Goal: Task Accomplishment & Management: Manage account settings

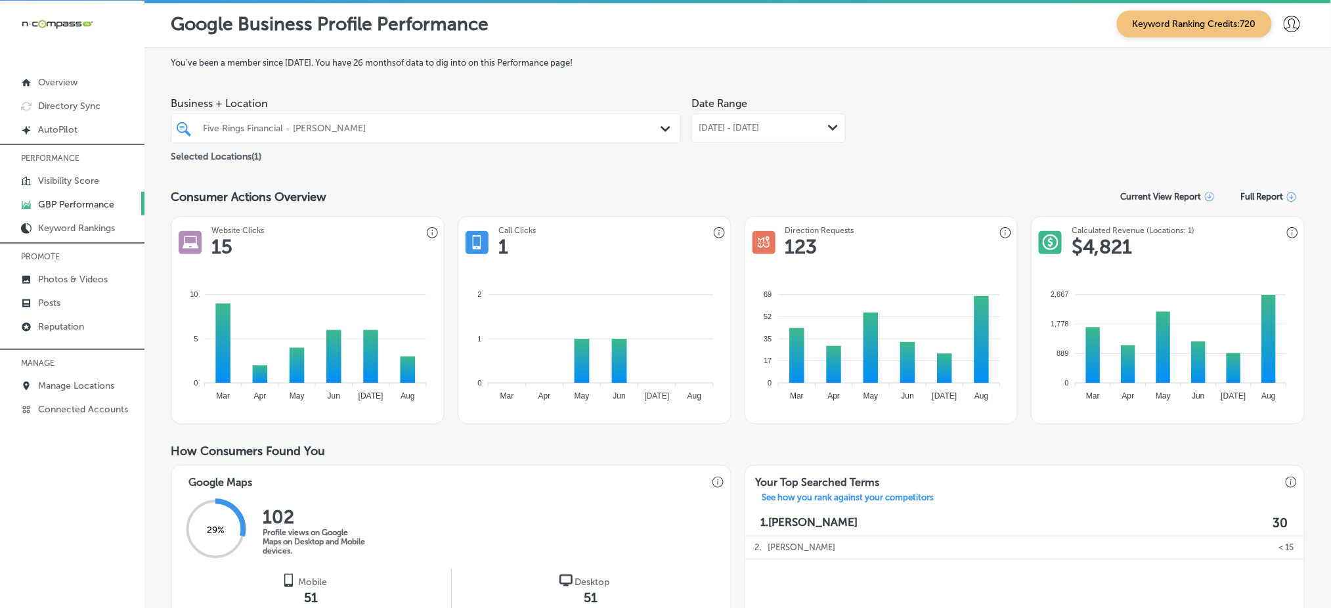
scroll to position [650, 0]
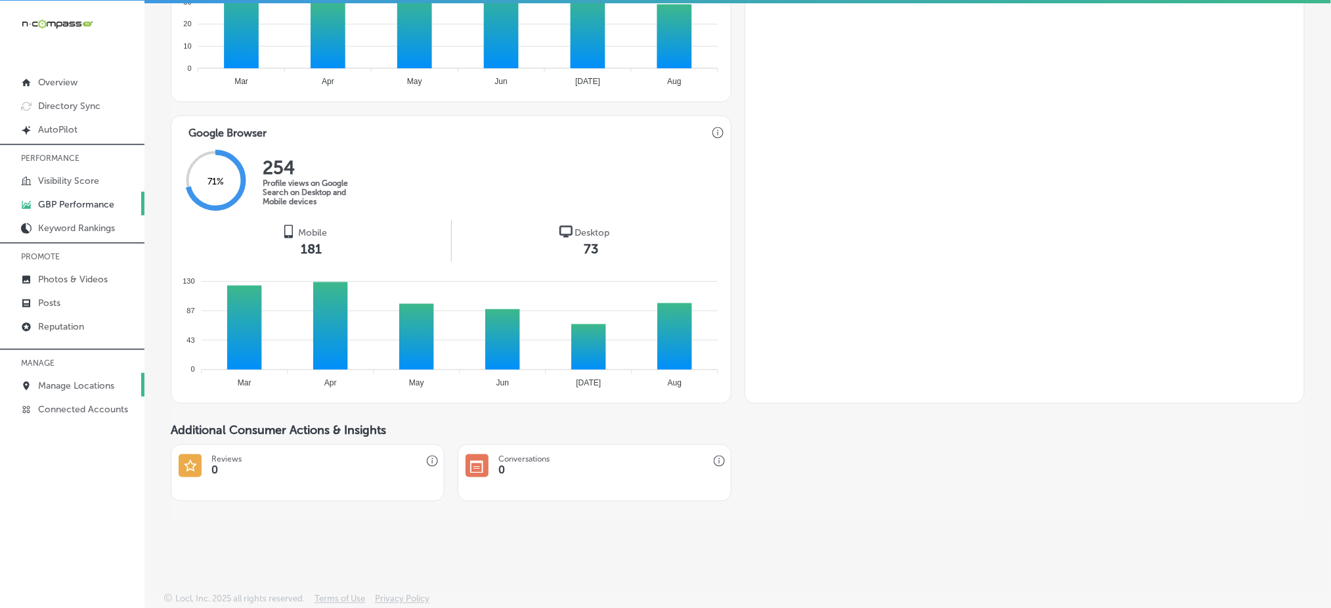
click at [77, 380] on p "Manage Locations" at bounding box center [76, 385] width 76 height 11
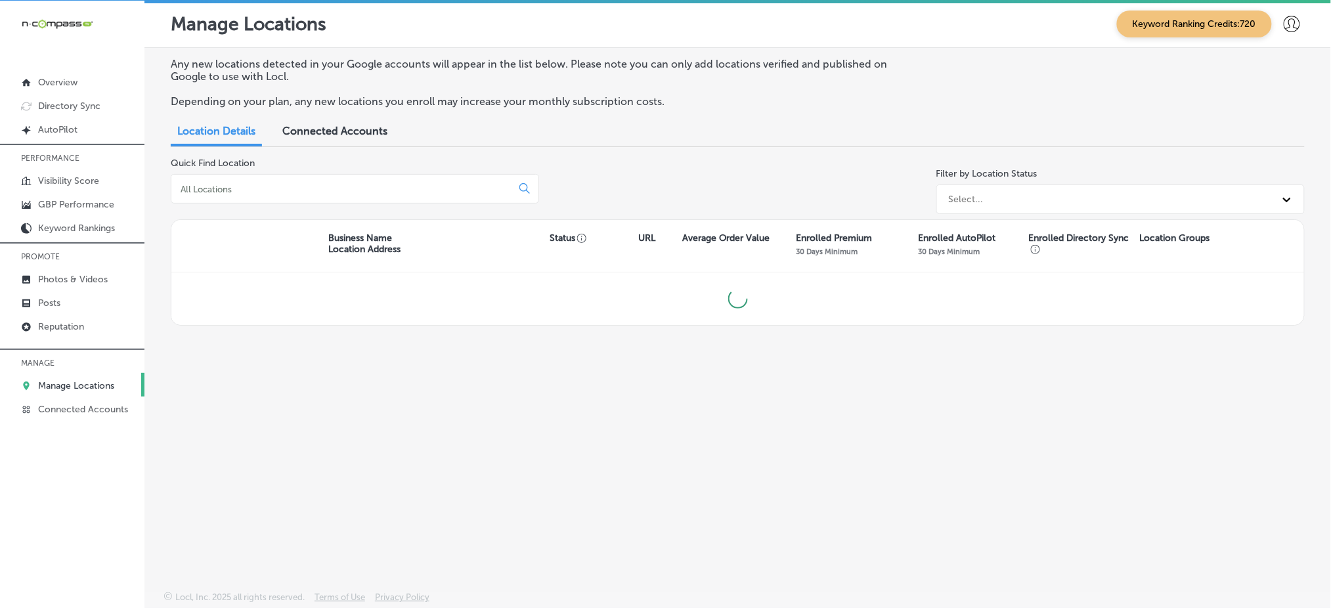
click at [310, 192] on input at bounding box center [344, 189] width 330 height 12
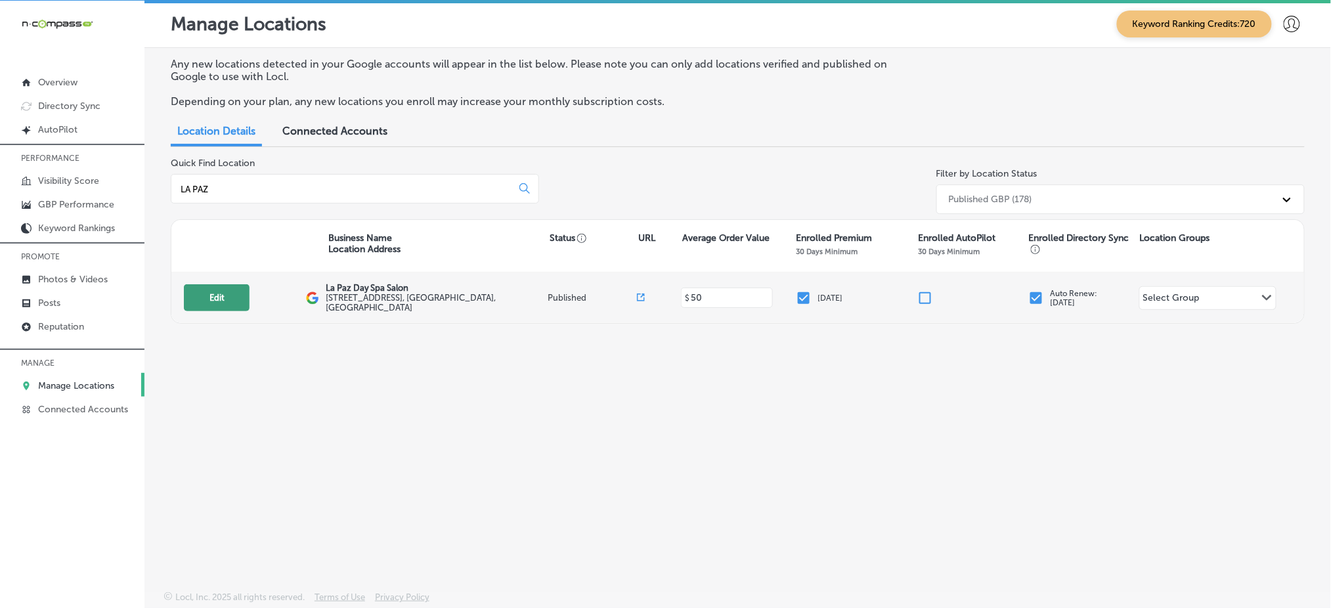
type input "LA PAZ"
click at [229, 293] on button "Edit" at bounding box center [217, 297] width 66 height 27
select select "US"
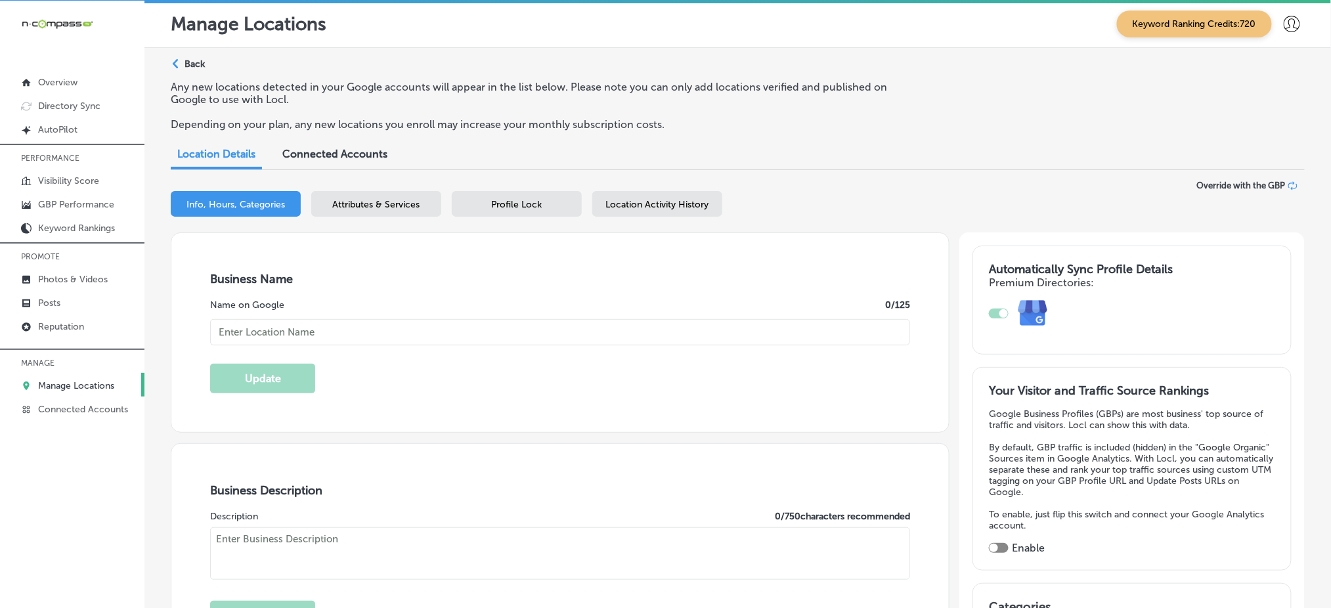
checkbox input "true"
type input "La Paz Day Spa Salon"
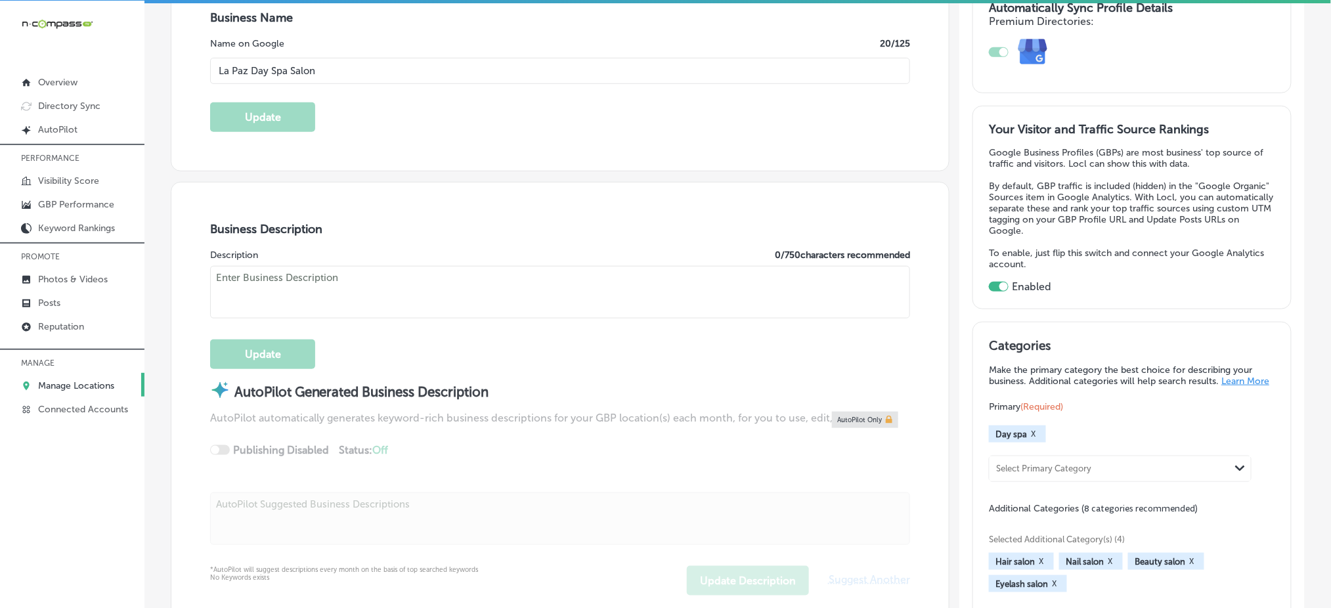
type input "[STREET_ADDRESS]"
type input "[GEOGRAPHIC_DATA]"
type input "77008"
type input "US"
type input "[URL][DOMAIN_NAME]"
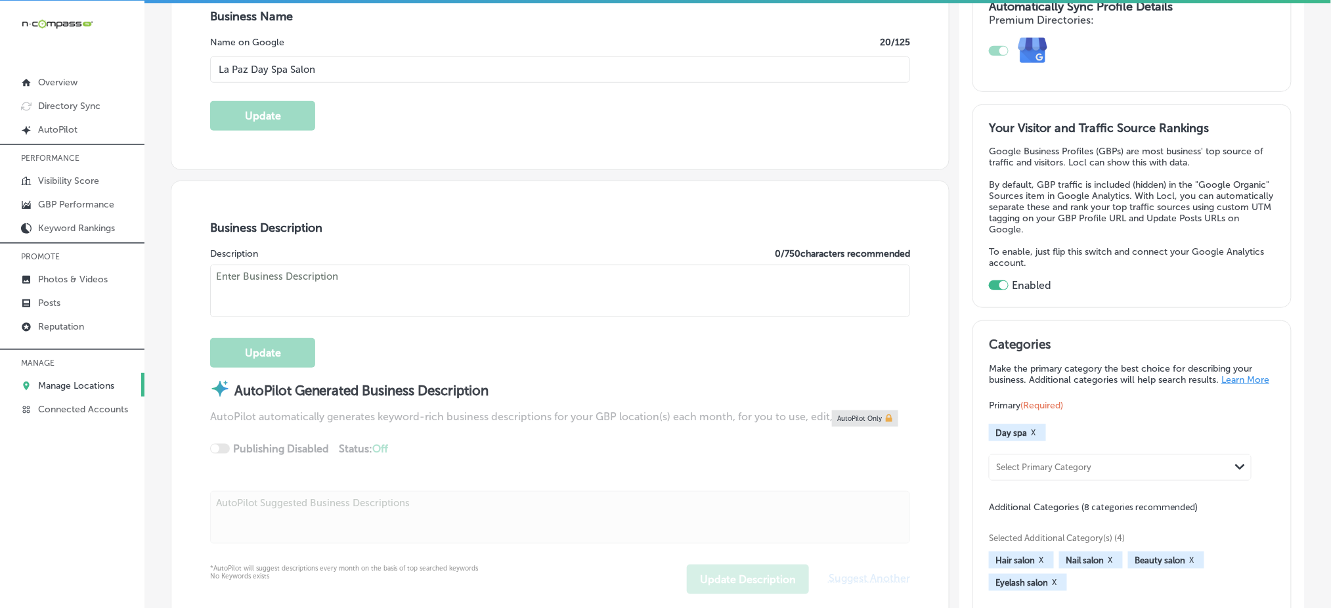
type textarea "La Paz Day Spa & Salon in [GEOGRAPHIC_DATA], [GEOGRAPHIC_DATA], offers a relaxi…"
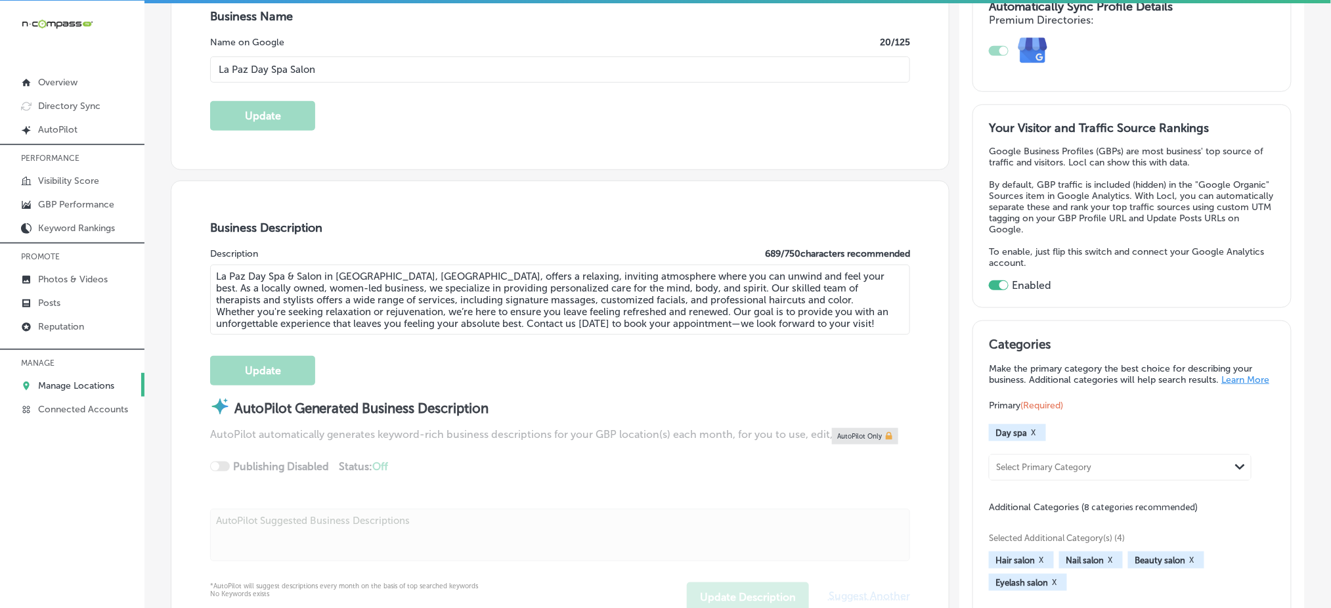
type input "[PHONE_NUMBER]"
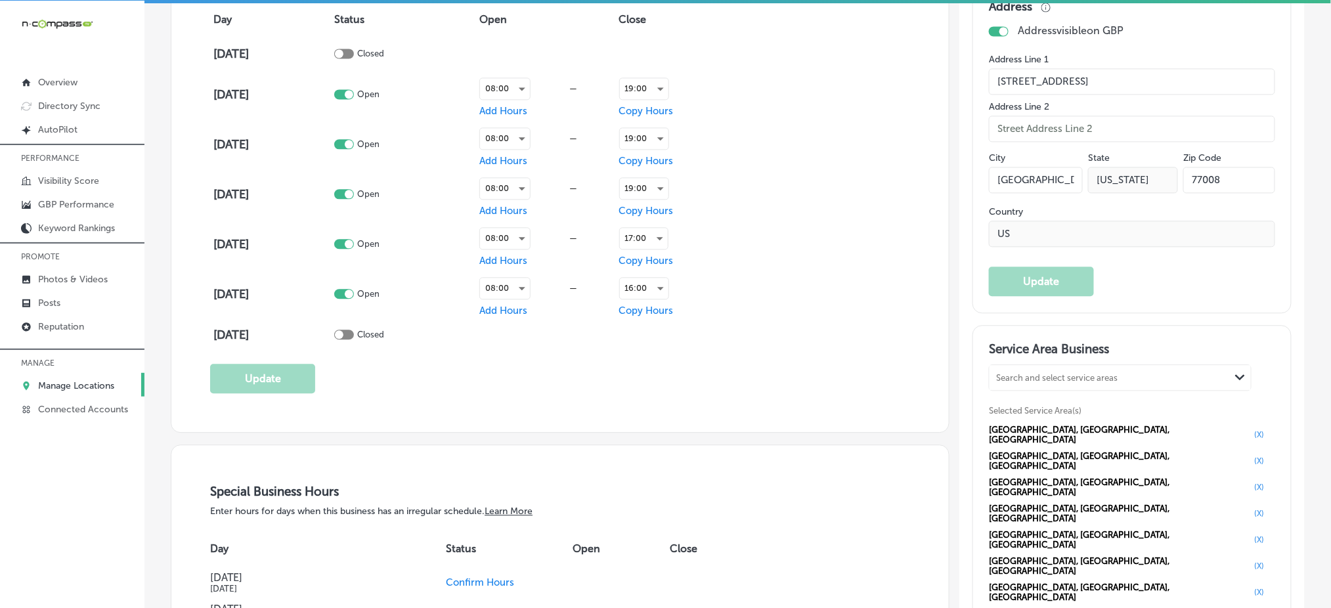
scroll to position [1225, 0]
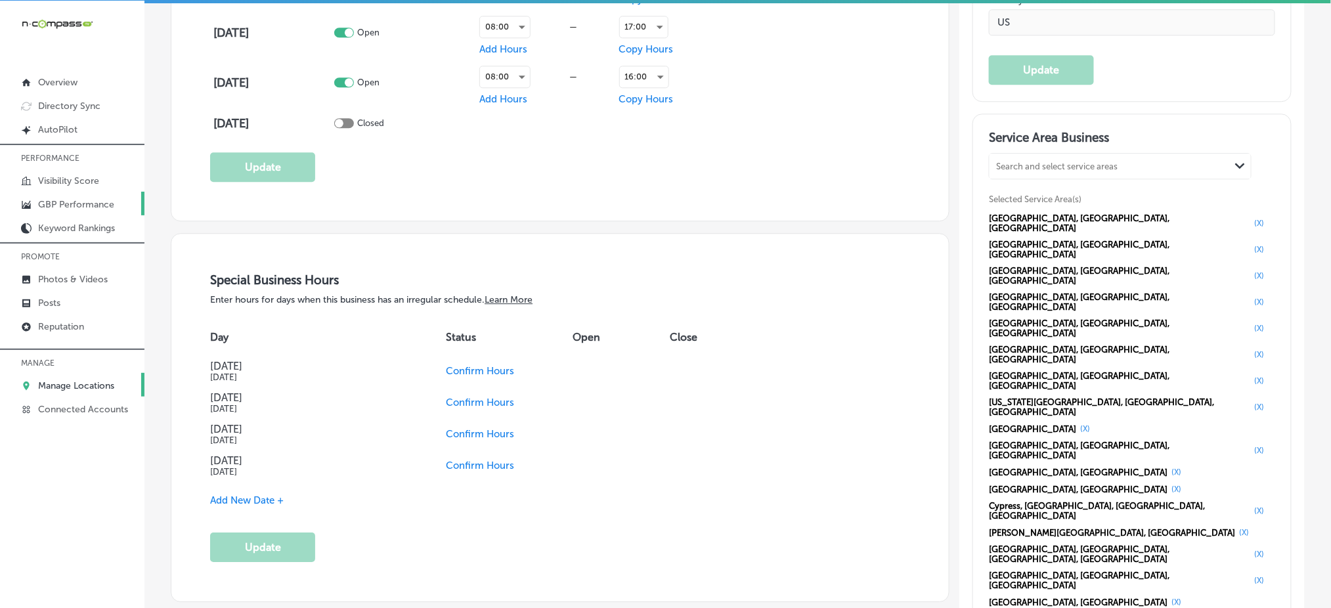
click at [69, 206] on p "GBP Performance" at bounding box center [76, 204] width 76 height 11
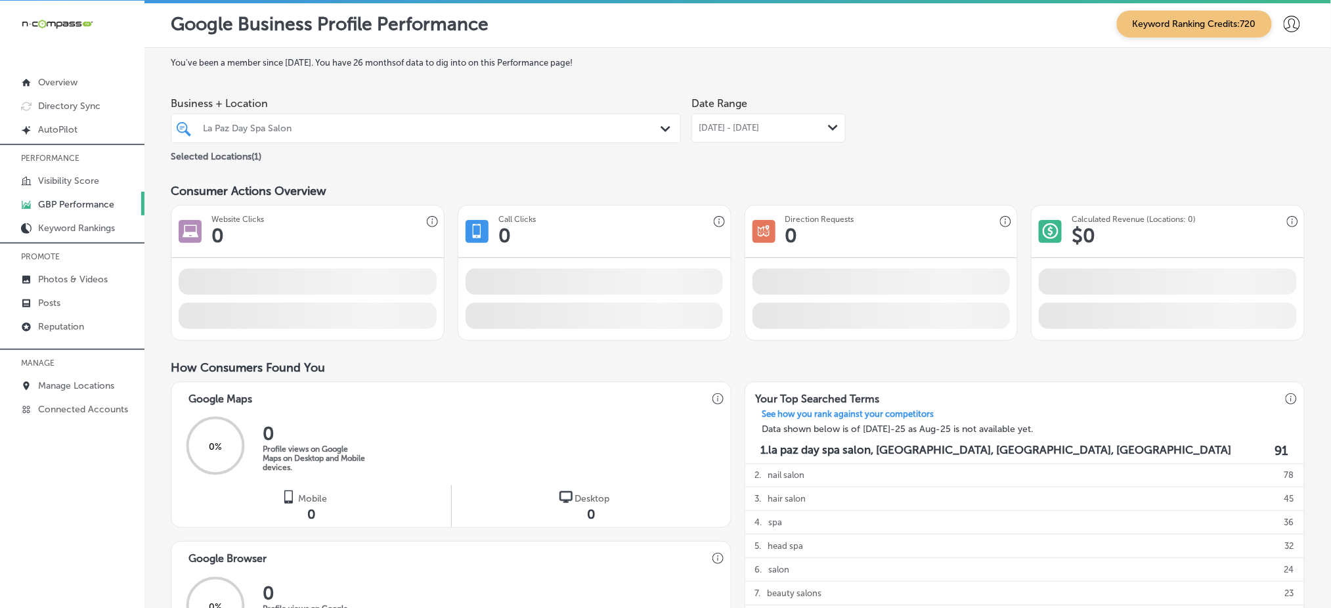
click at [759, 123] on span "[DATE] - [DATE]" at bounding box center [729, 128] width 60 height 11
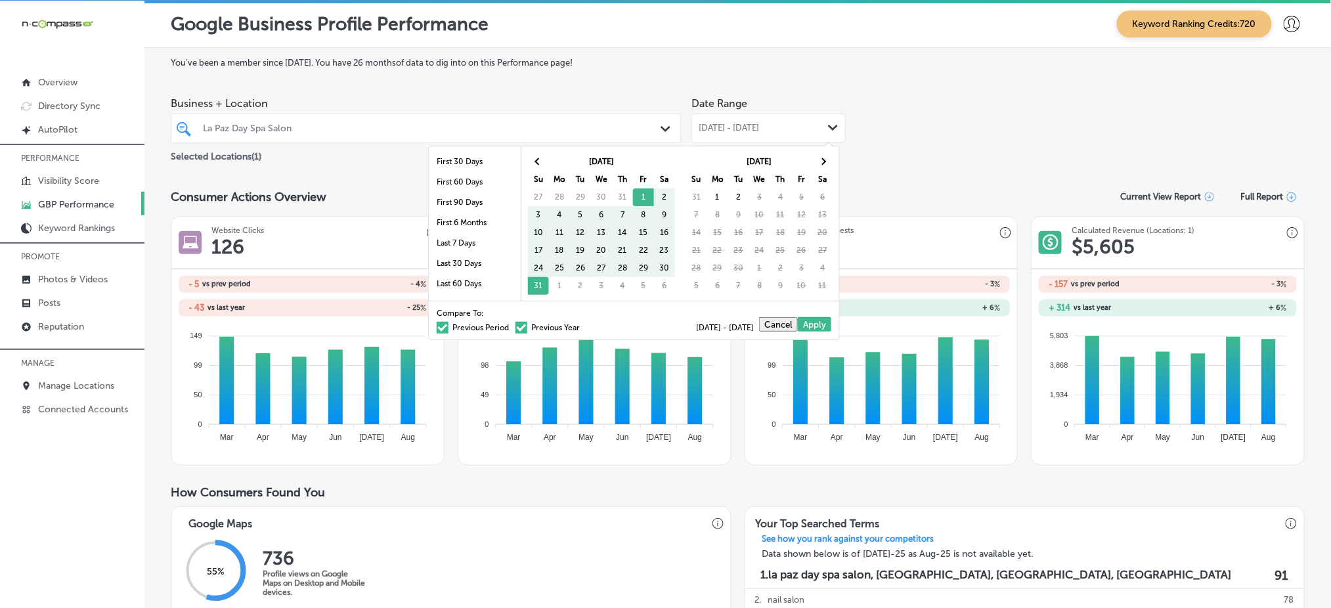
click at [549, 155] on tr "[DATE]" at bounding box center [601, 162] width 147 height 18
click at [543, 158] on th at bounding box center [538, 162] width 21 height 18
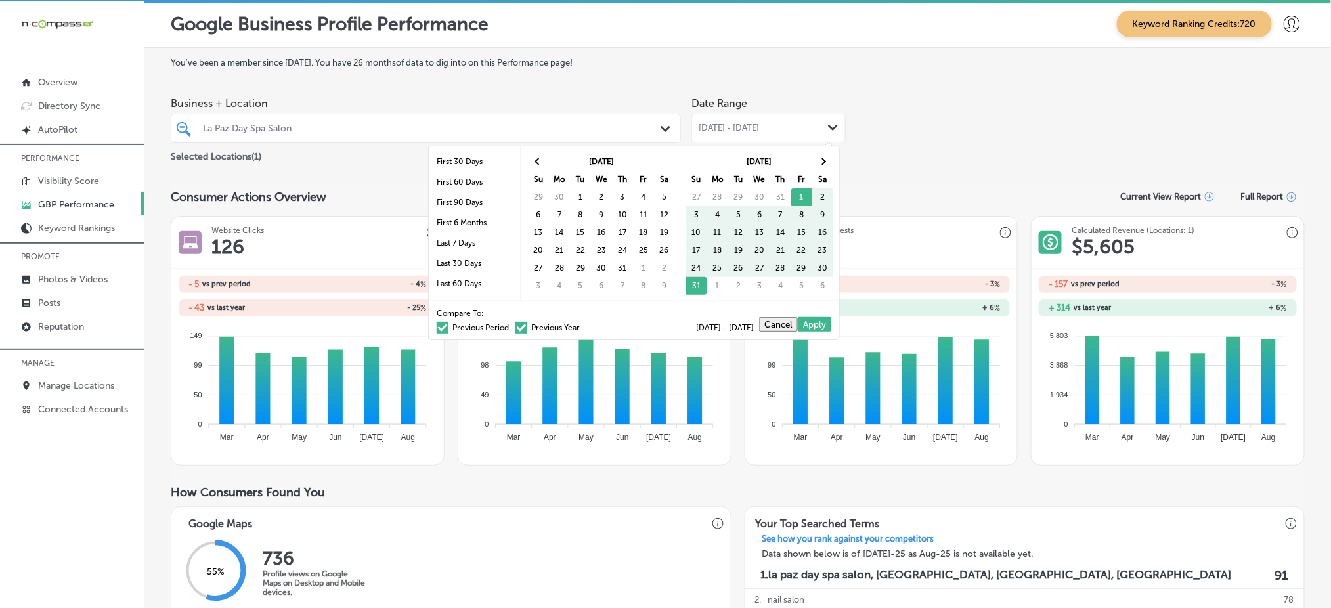
click at [543, 158] on th at bounding box center [538, 162] width 21 height 18
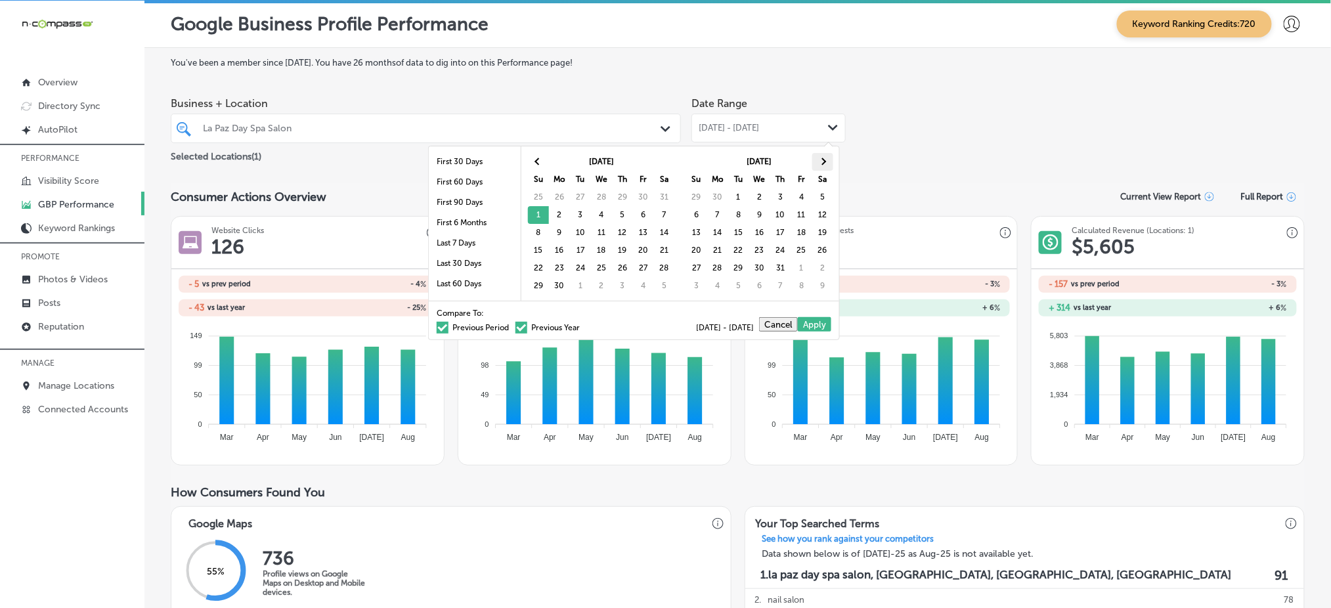
click at [823, 165] on span at bounding box center [822, 161] width 7 height 7
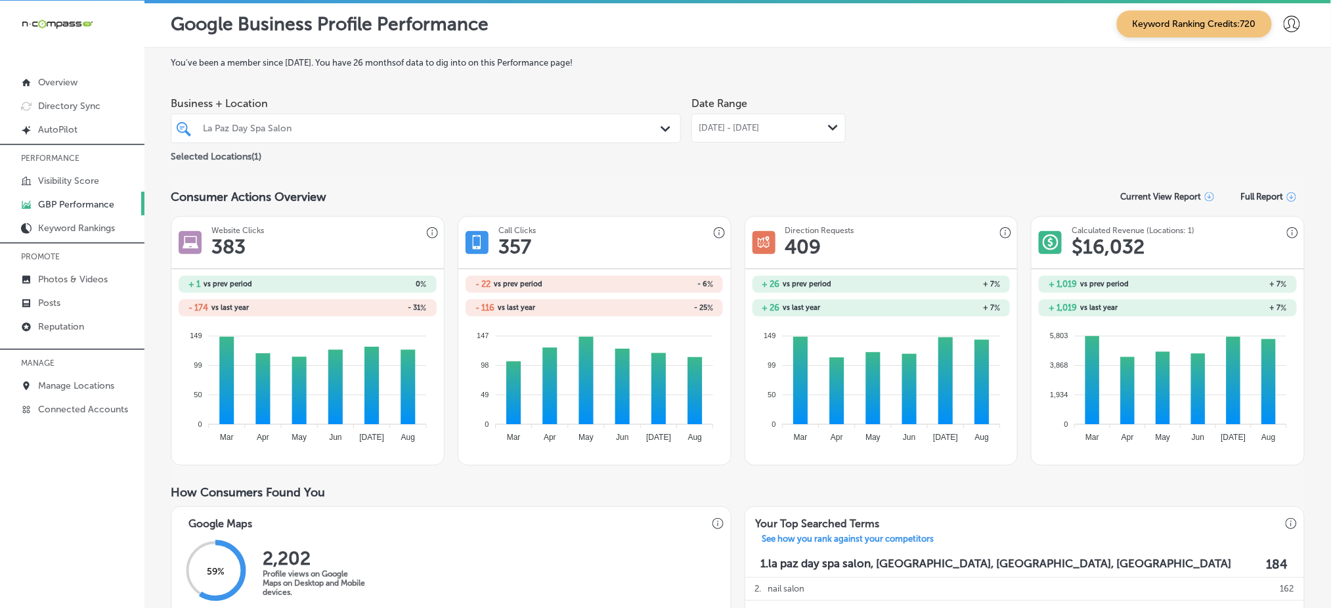
click at [723, 132] on div "[DATE] - [DATE] Path Created with Sketch." at bounding box center [768, 128] width 154 height 29
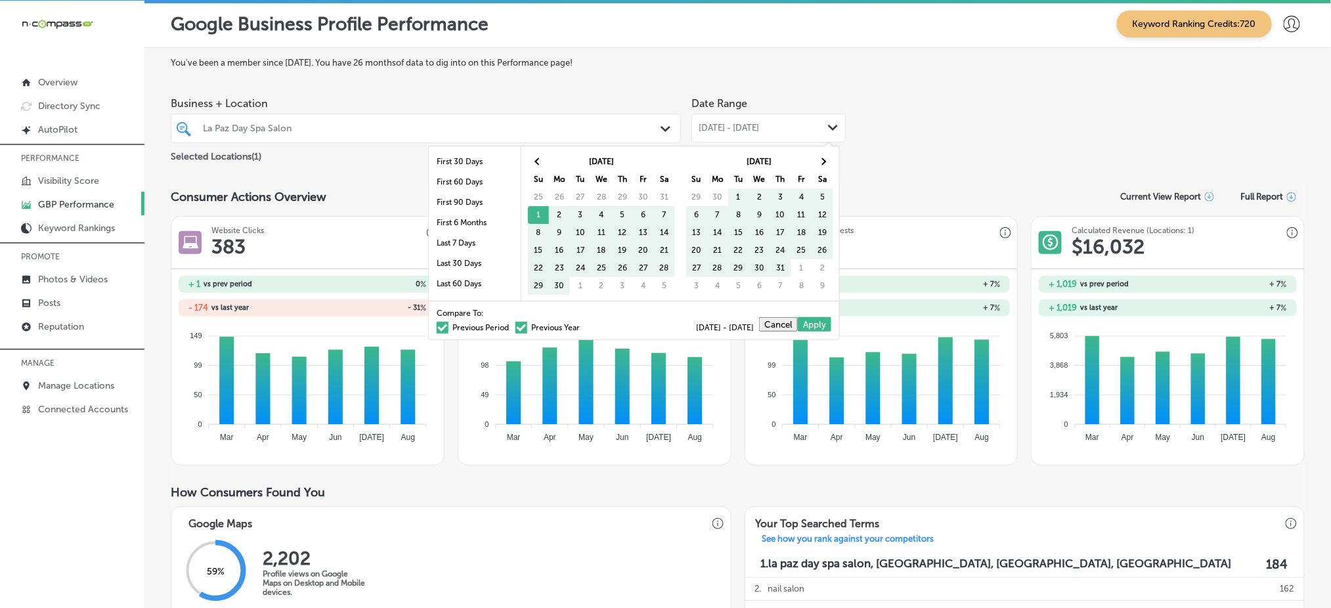
click at [437, 326] on span at bounding box center [443, 328] width 12 height 12
click at [512, 326] on input "Previous Period" at bounding box center [512, 326] width 0 height 0
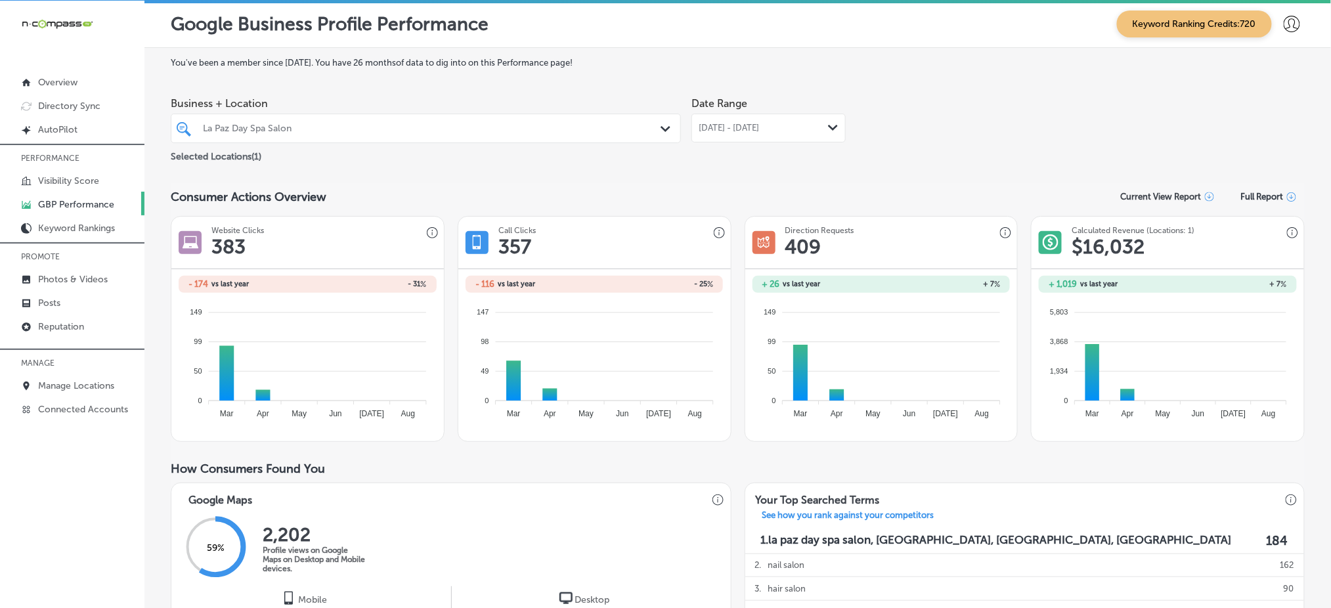
click at [739, 132] on div "[DATE] - [DATE] Path Created with Sketch." at bounding box center [768, 128] width 154 height 29
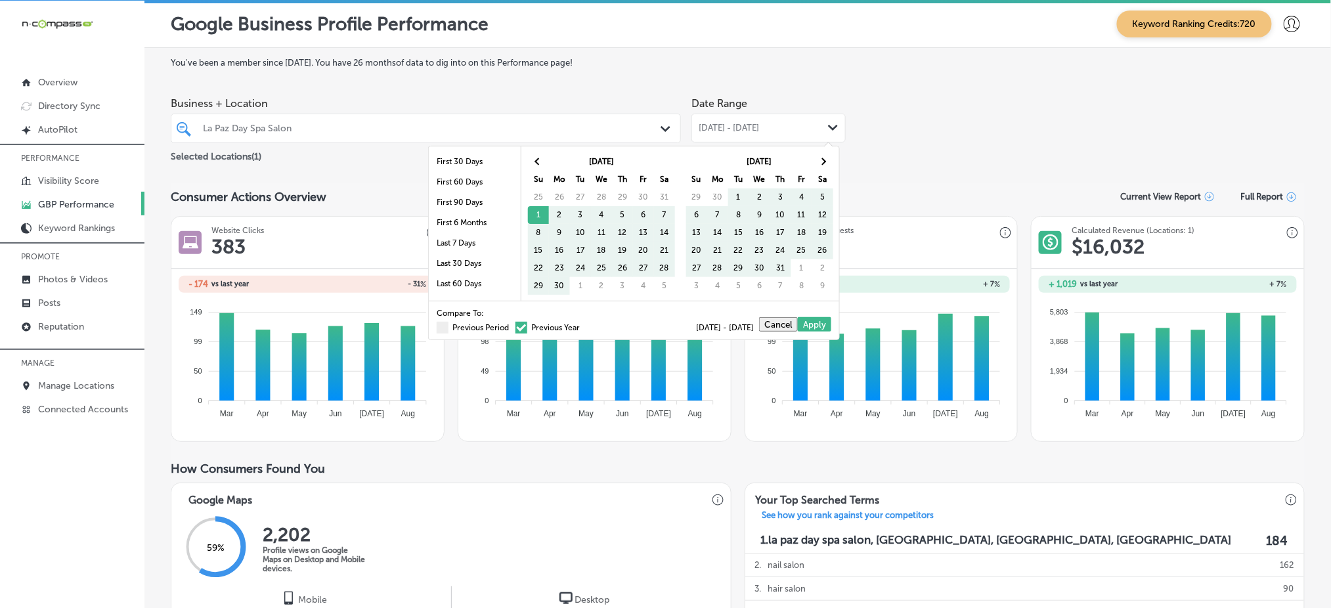
click at [515, 328] on span at bounding box center [521, 328] width 12 height 12
click at [582, 326] on input "Previous Year" at bounding box center [582, 326] width 0 height 0
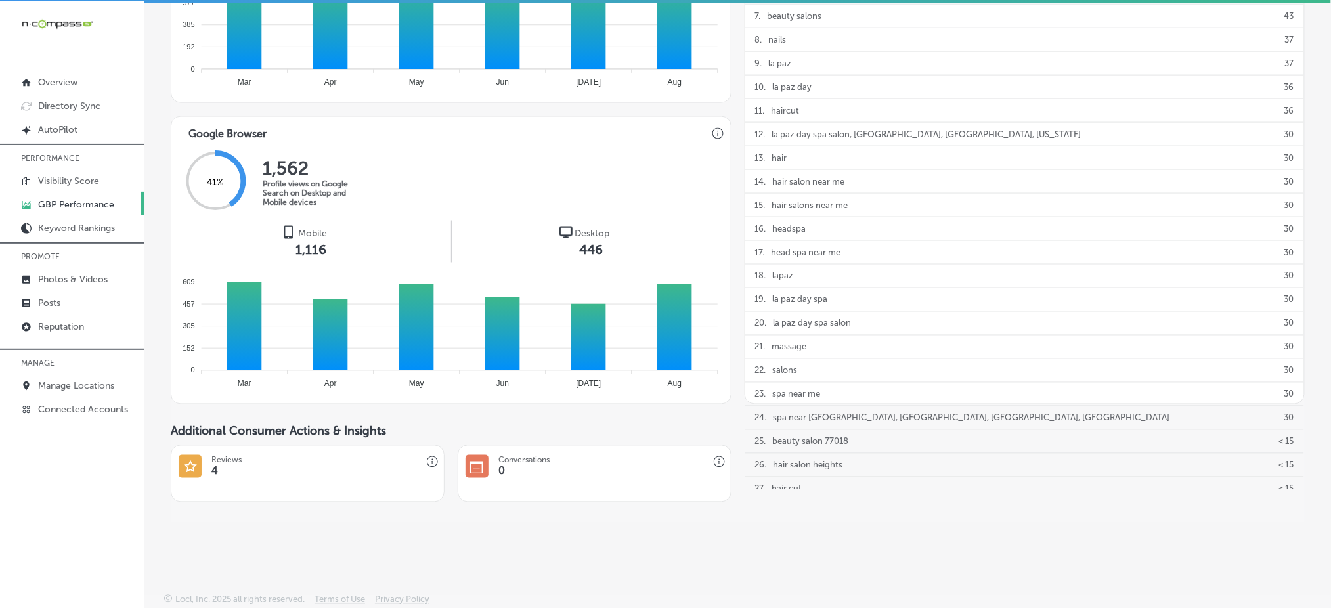
scroll to position [650, 0]
click at [72, 383] on p "Manage Locations" at bounding box center [76, 385] width 76 height 11
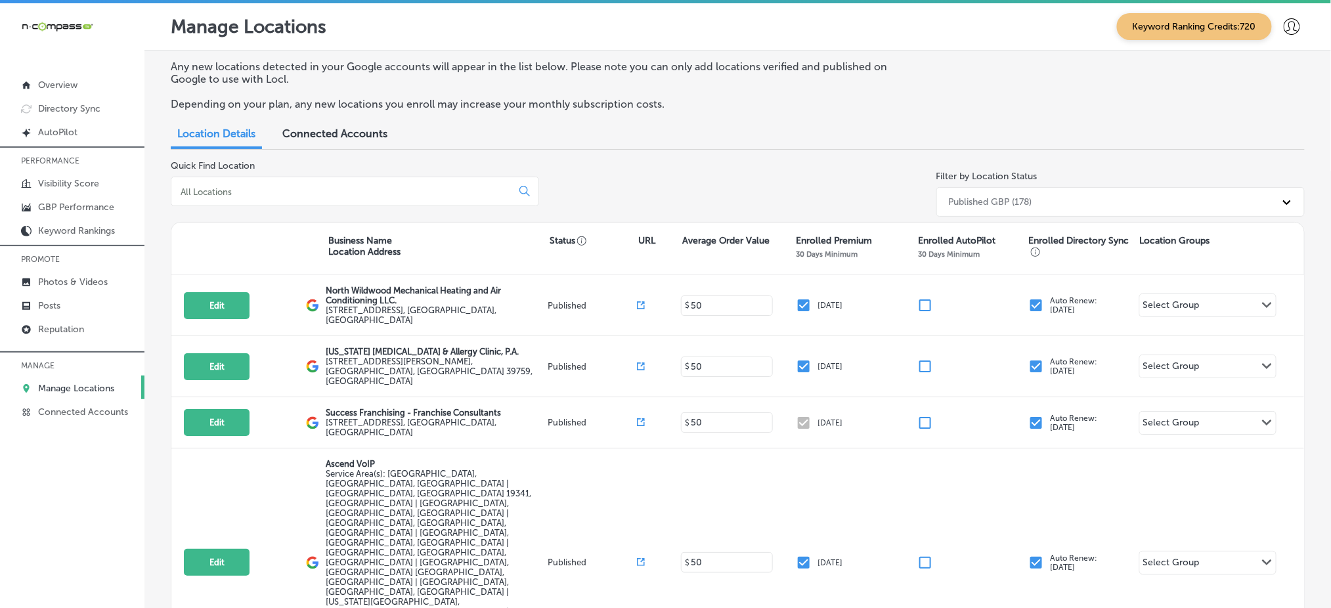
click at [368, 186] on input at bounding box center [344, 192] width 330 height 12
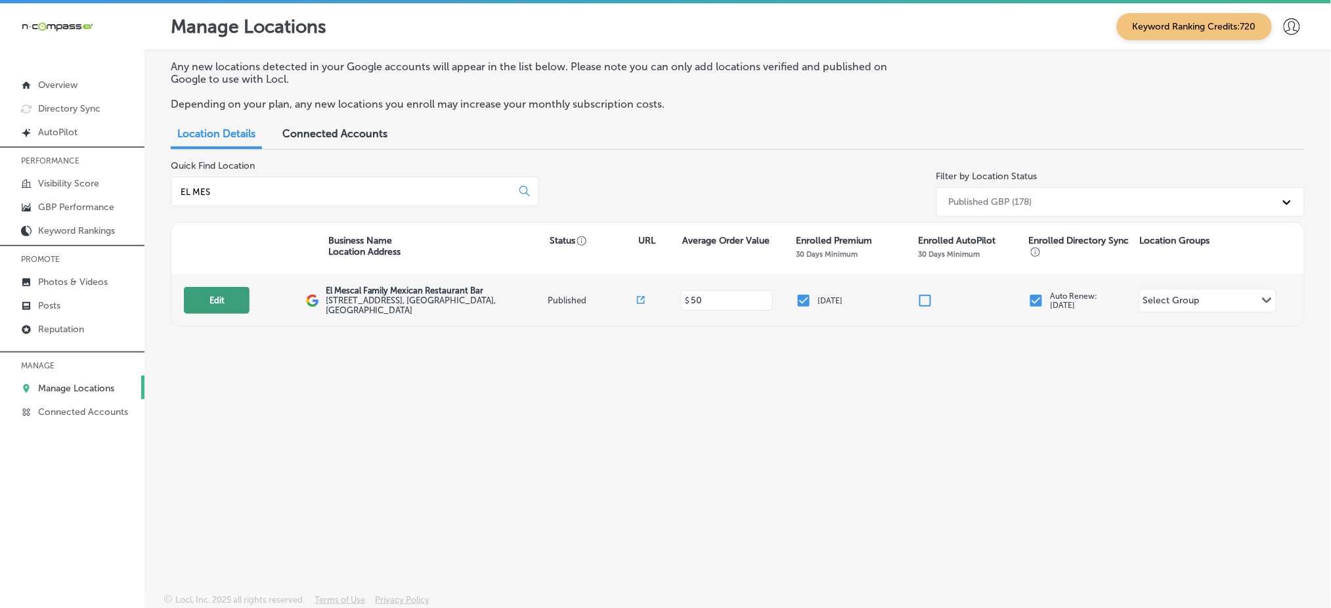
type input "EL MES"
click at [215, 292] on button "Edit" at bounding box center [217, 300] width 66 height 27
select select "US"
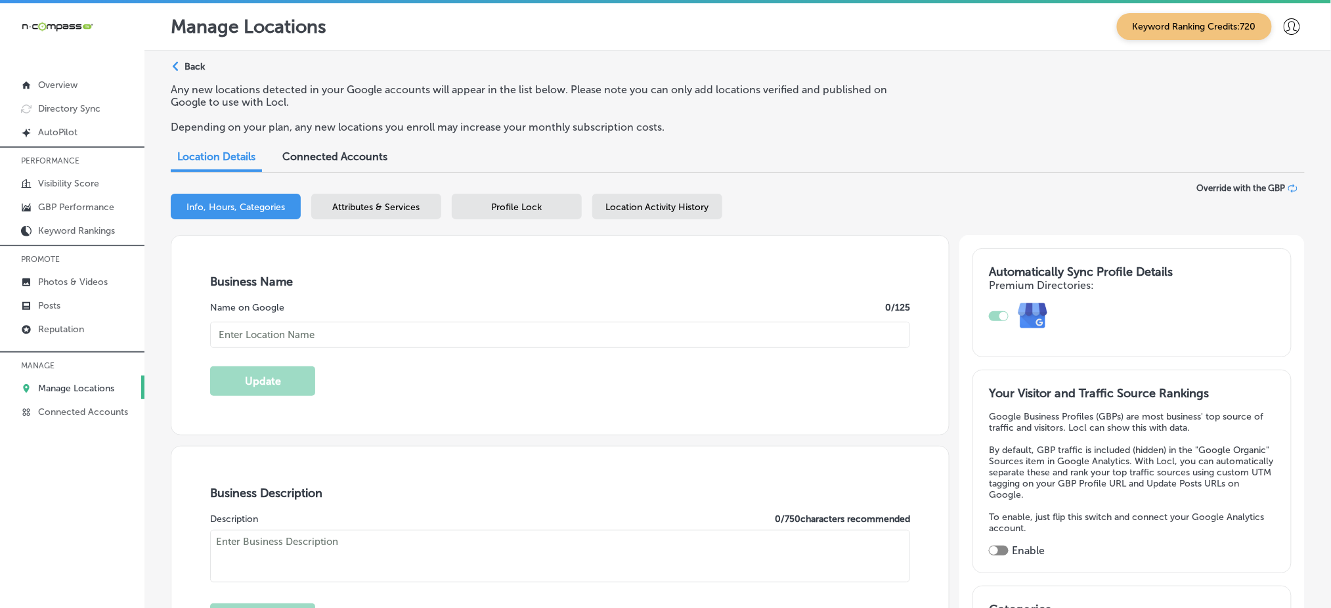
type input "El Mescal Family Mexican Restaurant Bar"
type input "[STREET_ADDRESS]"
type input "[GEOGRAPHIC_DATA]"
type input "81505"
type input "US"
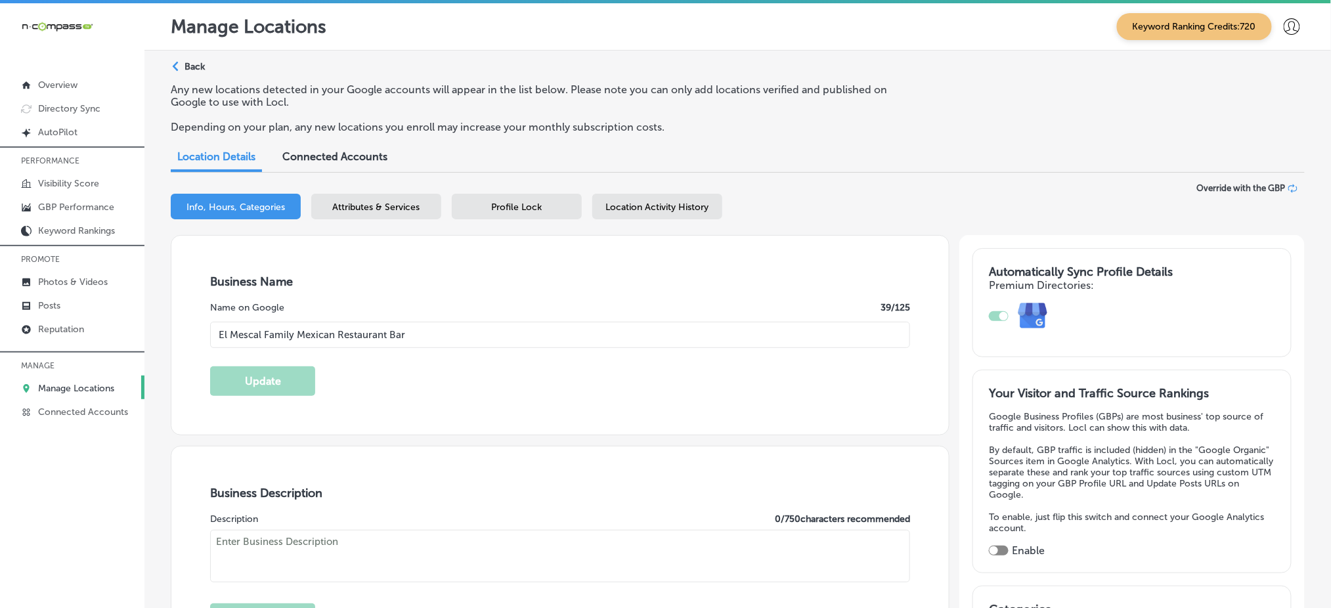
type input "[URL][DOMAIN_NAME]"
type textarea "El Mescal Family Mexican Restaurant & Bar - [GEOGRAPHIC_DATA] is your friendly …"
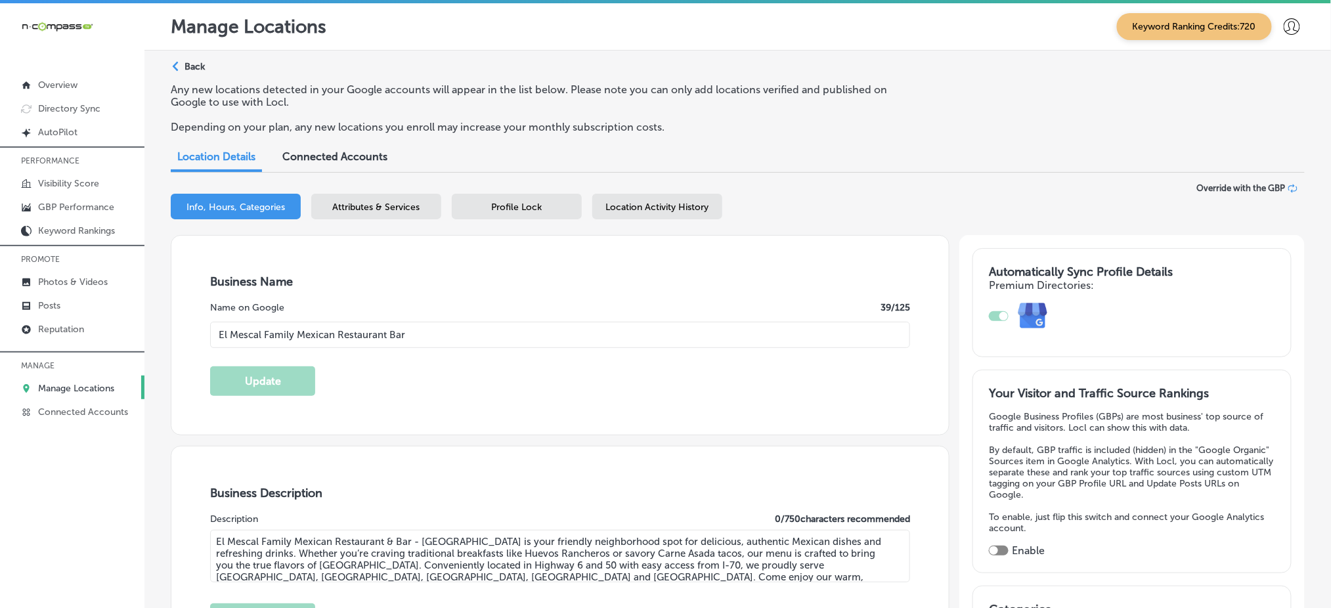
type input "[PHONE_NUMBER]"
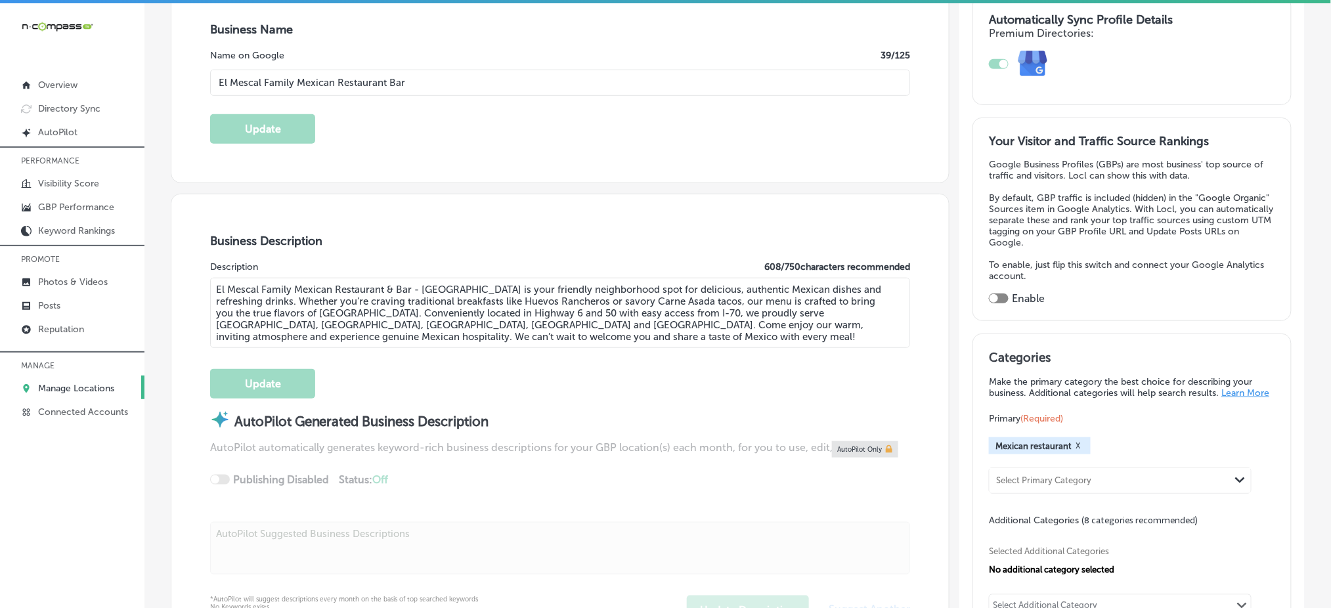
scroll to position [263, 0]
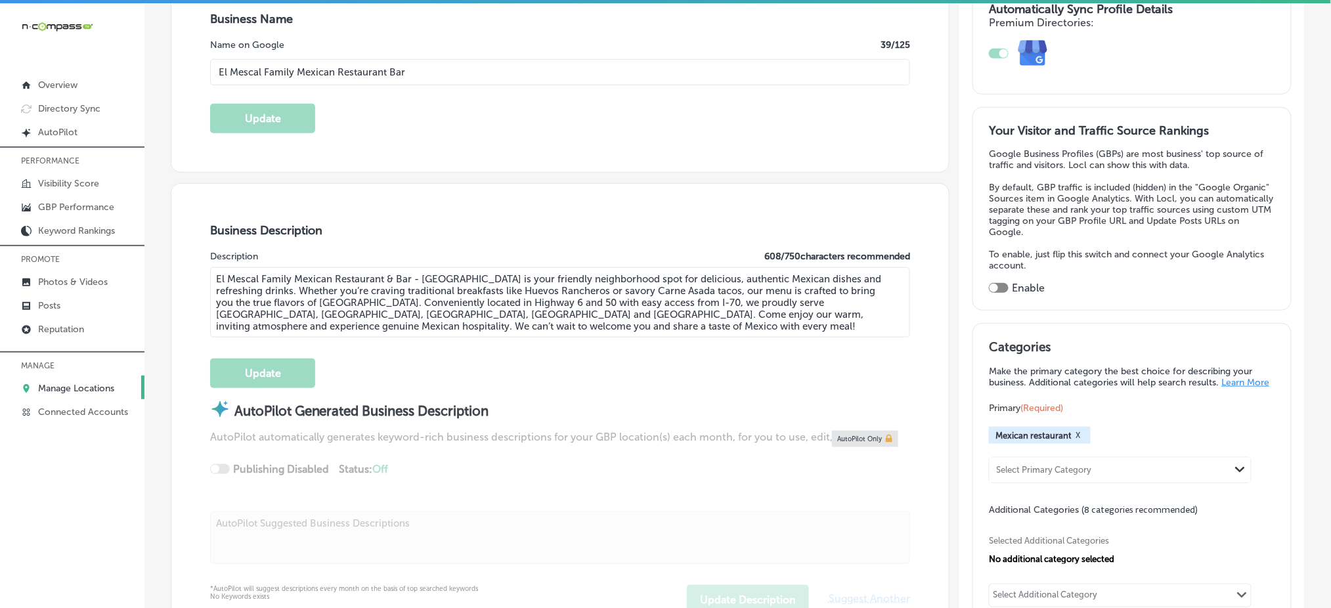
click at [995, 283] on div at bounding box center [999, 288] width 20 height 10
checkbox input "true"
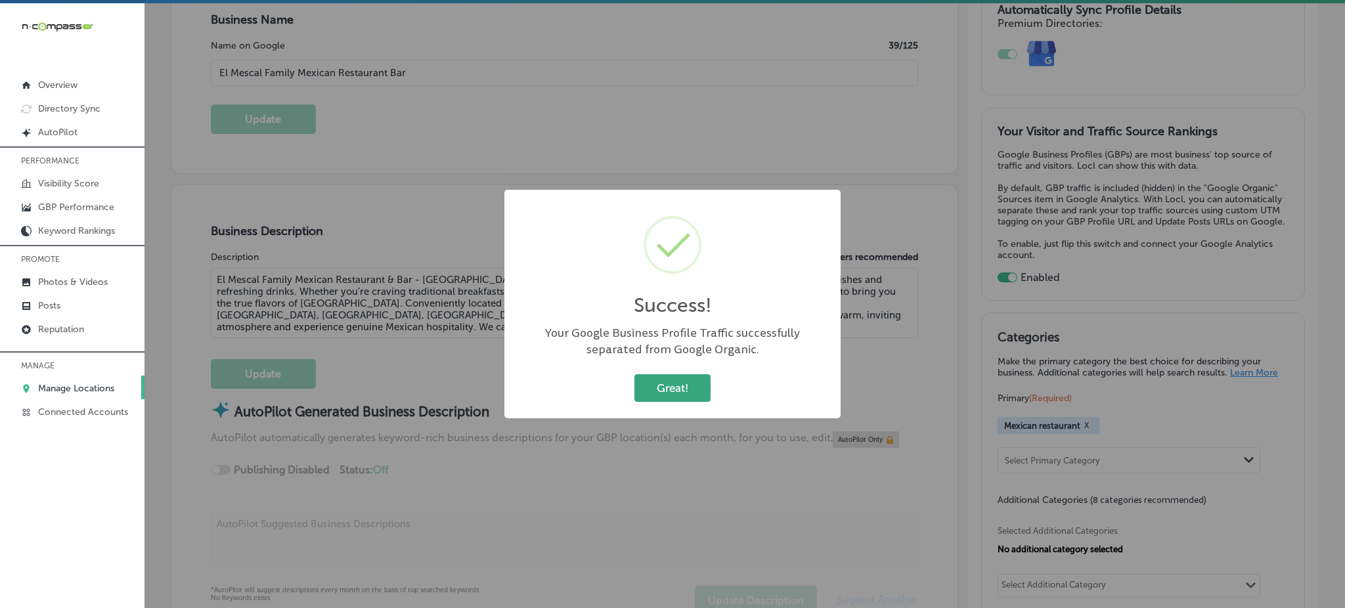
click at [678, 387] on button "Great!" at bounding box center [672, 387] width 76 height 27
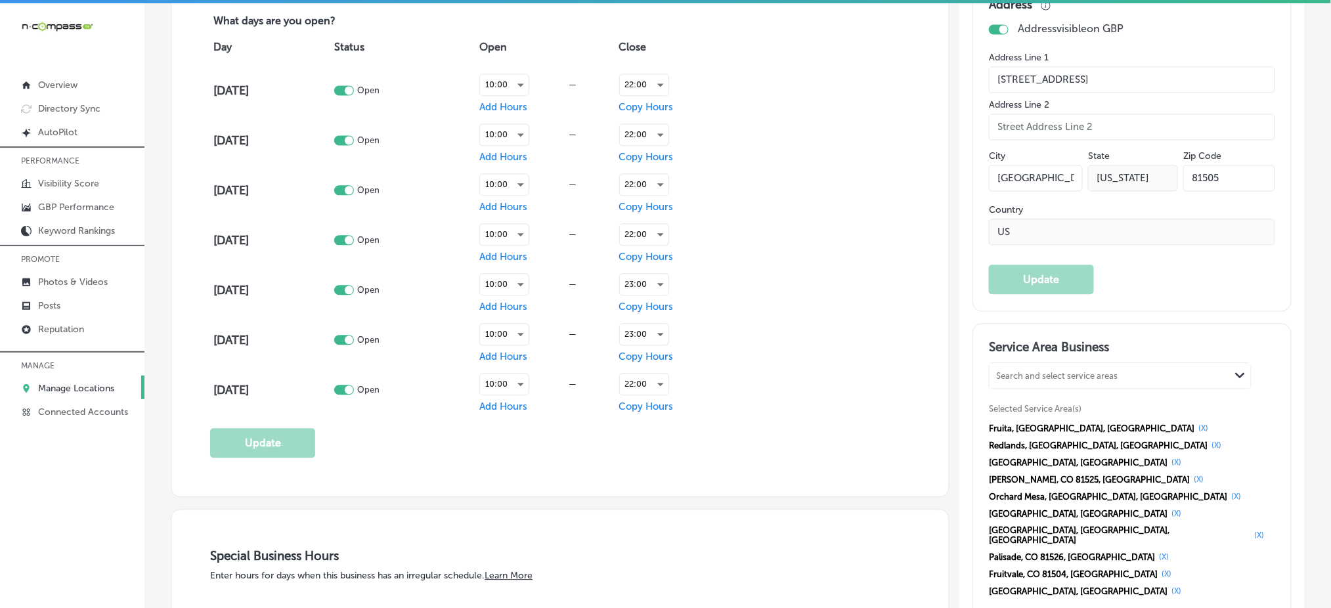
scroll to position [1051, 0]
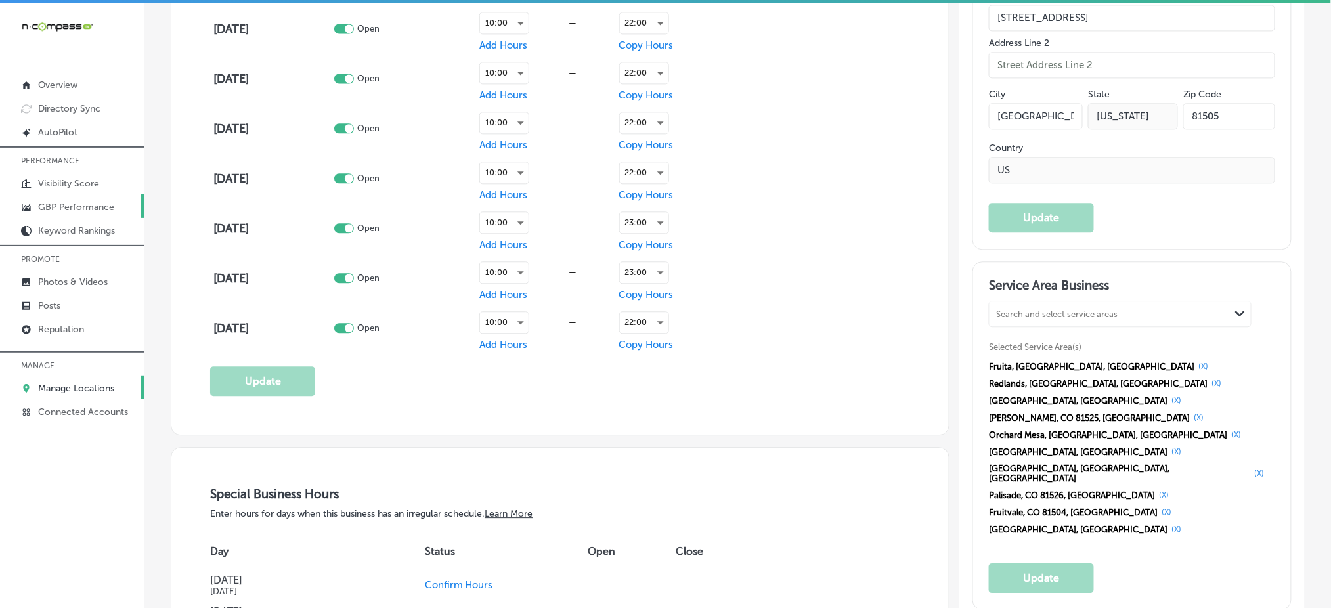
click at [89, 208] on p "GBP Performance" at bounding box center [76, 207] width 76 height 11
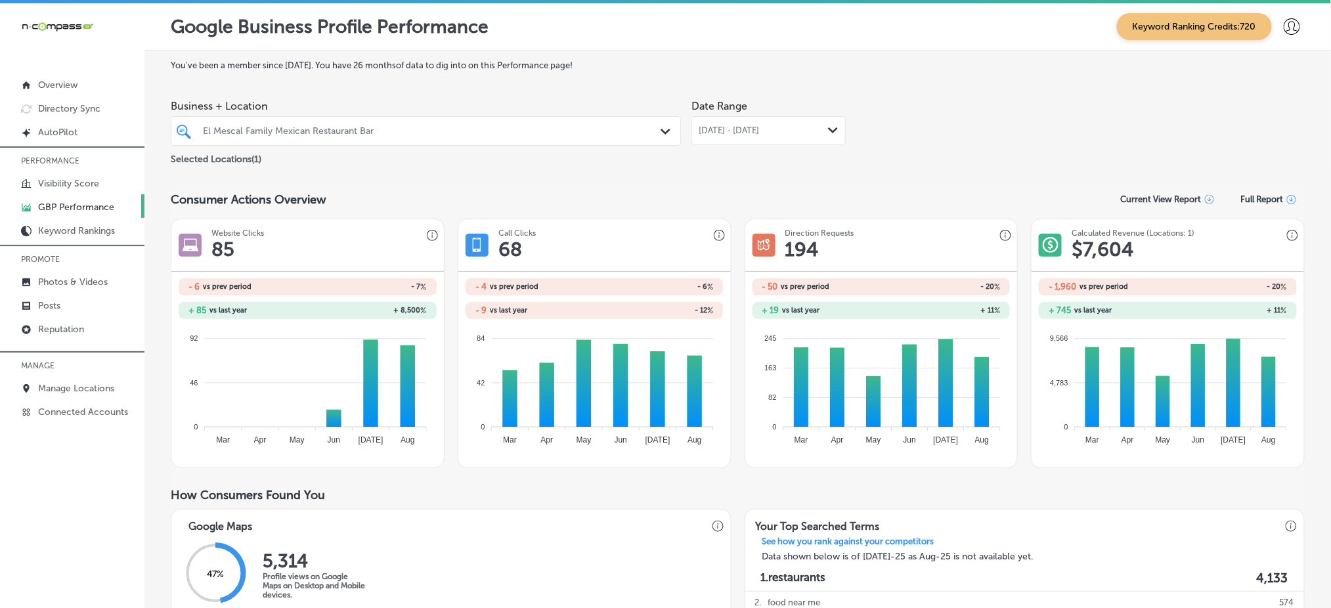
click at [771, 121] on div "[DATE] - [DATE] Path Created with Sketch." at bounding box center [768, 130] width 154 height 29
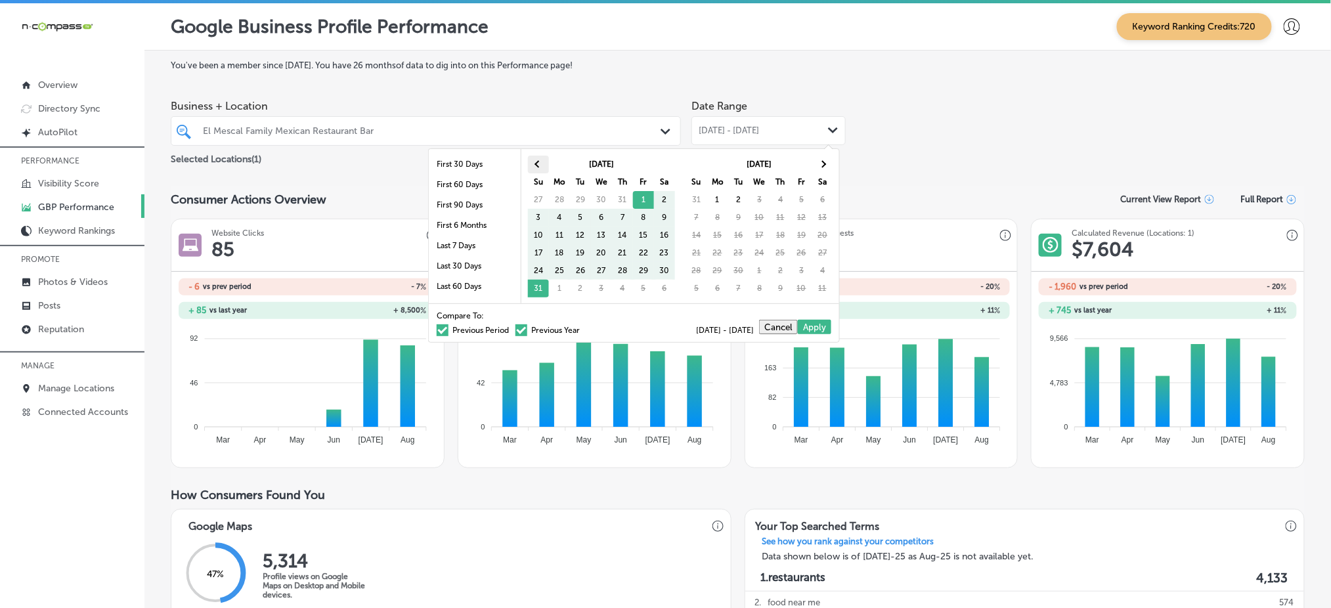
click at [540, 163] on span at bounding box center [538, 164] width 7 height 7
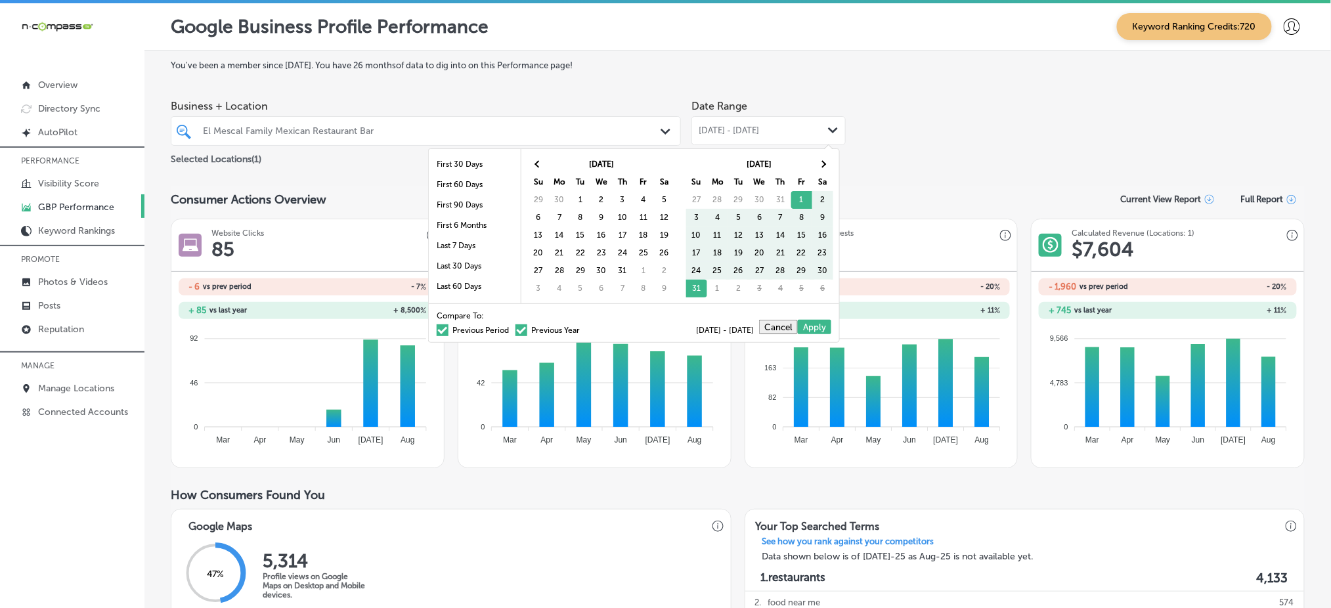
click at [539, 163] on span at bounding box center [538, 164] width 7 height 7
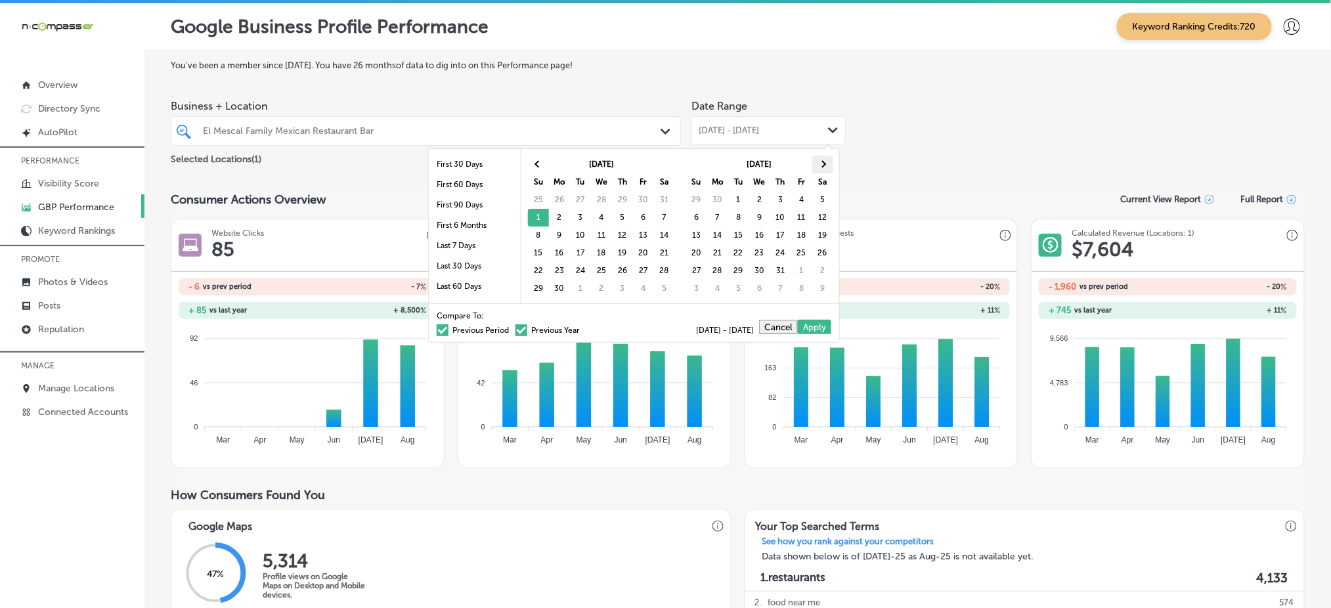
click at [827, 164] on th at bounding box center [822, 165] width 21 height 18
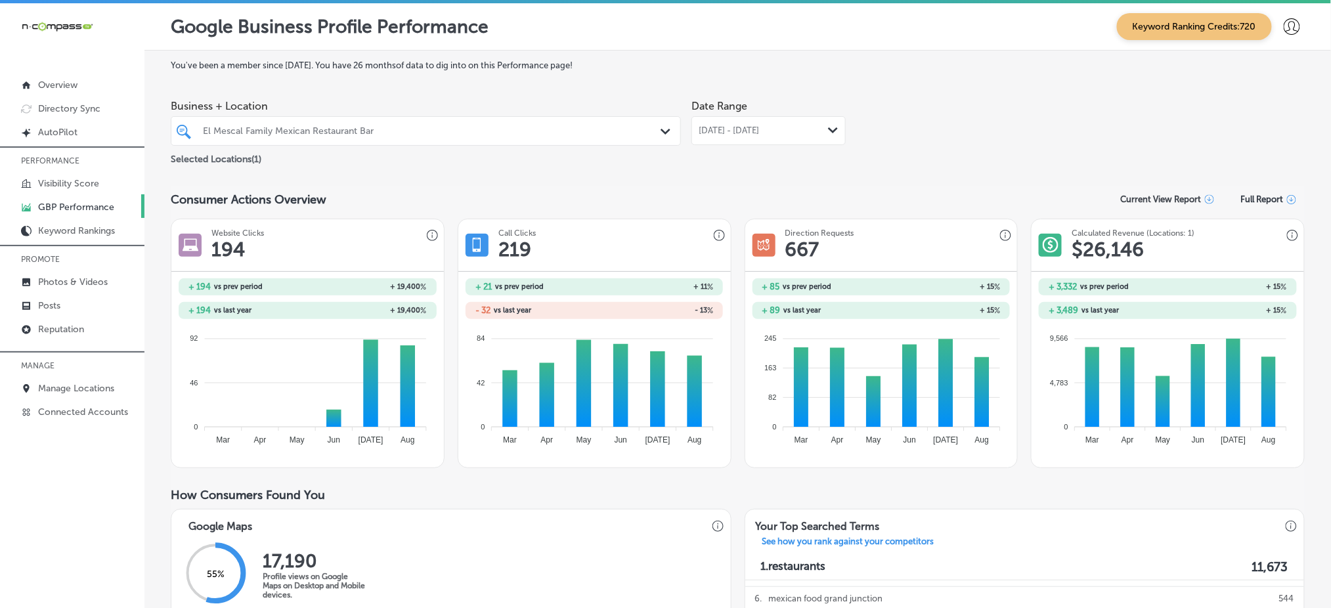
click at [744, 132] on span "[DATE] - [DATE]" at bounding box center [729, 130] width 60 height 11
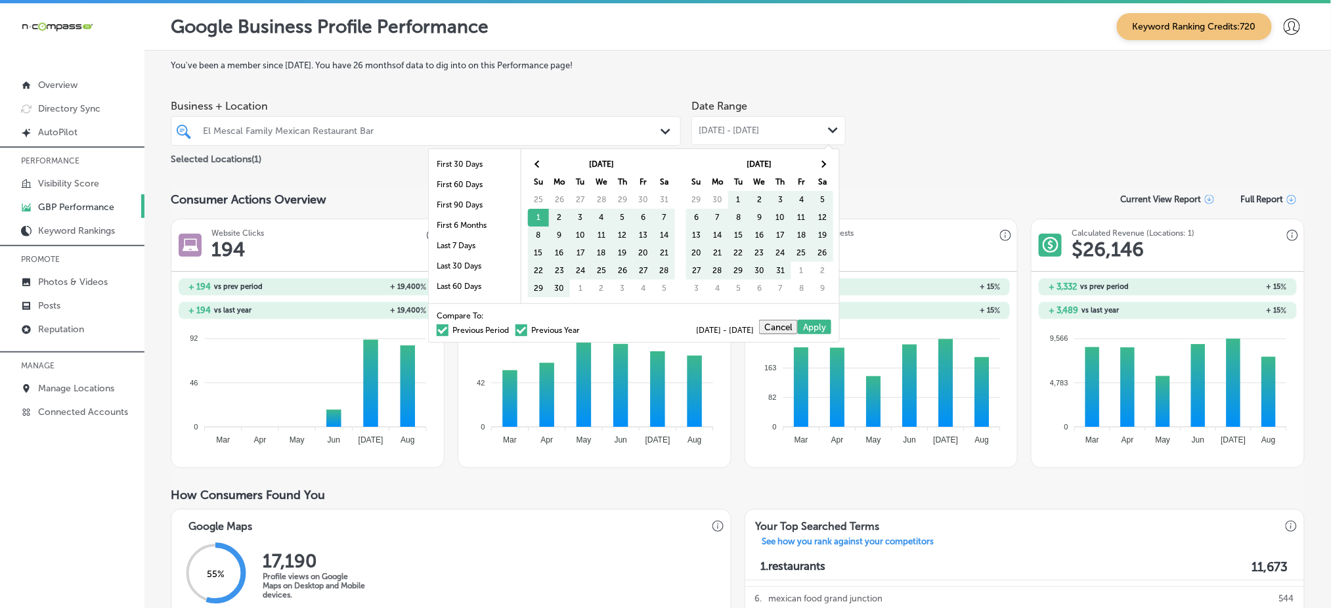
click at [515, 330] on span at bounding box center [521, 330] width 12 height 12
click at [582, 328] on input "Previous Year" at bounding box center [582, 328] width 0 height 0
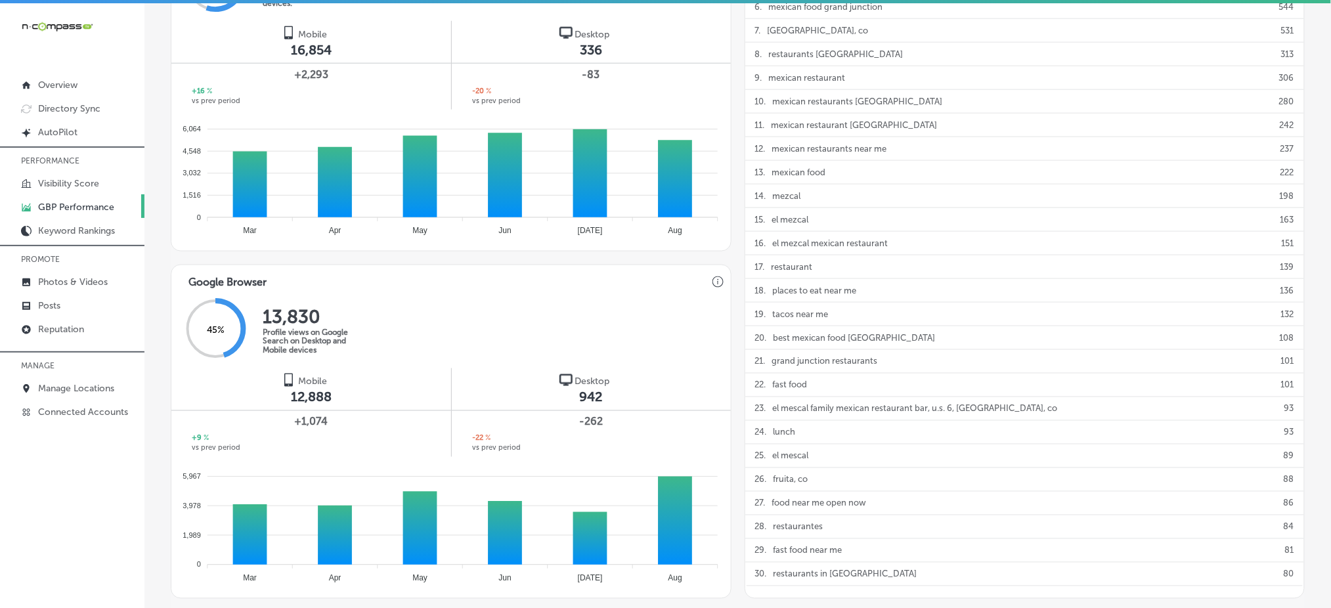
scroll to position [700, 0]
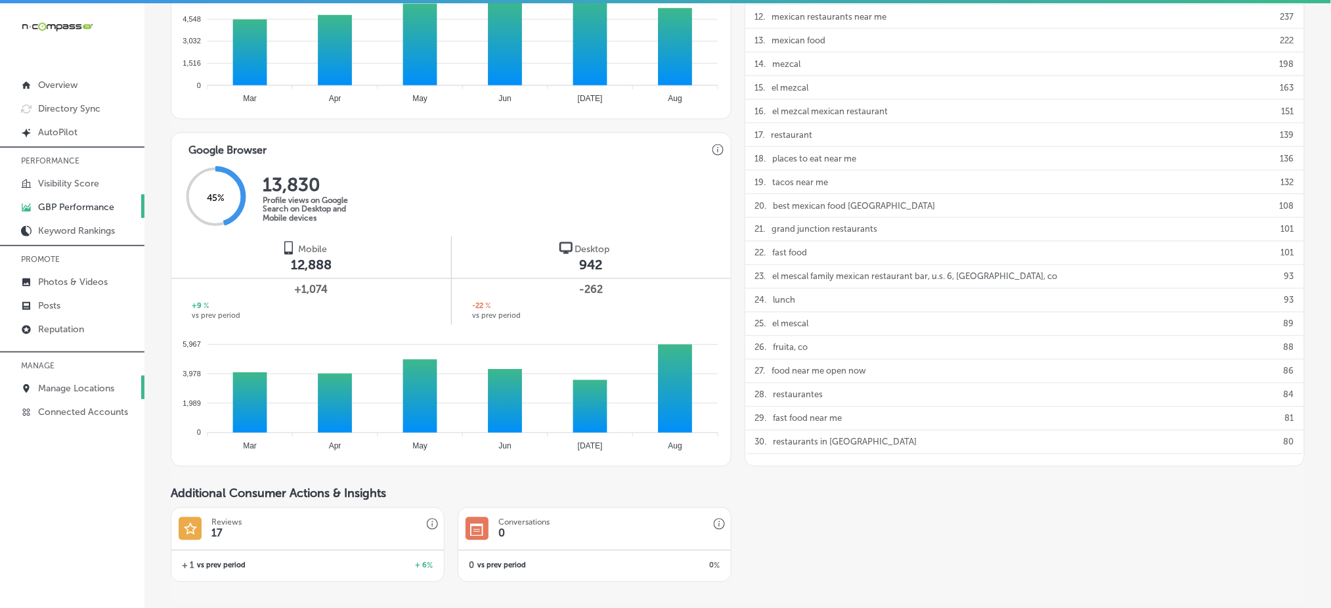
click at [74, 376] on link "Manage Locations" at bounding box center [72, 388] width 144 height 24
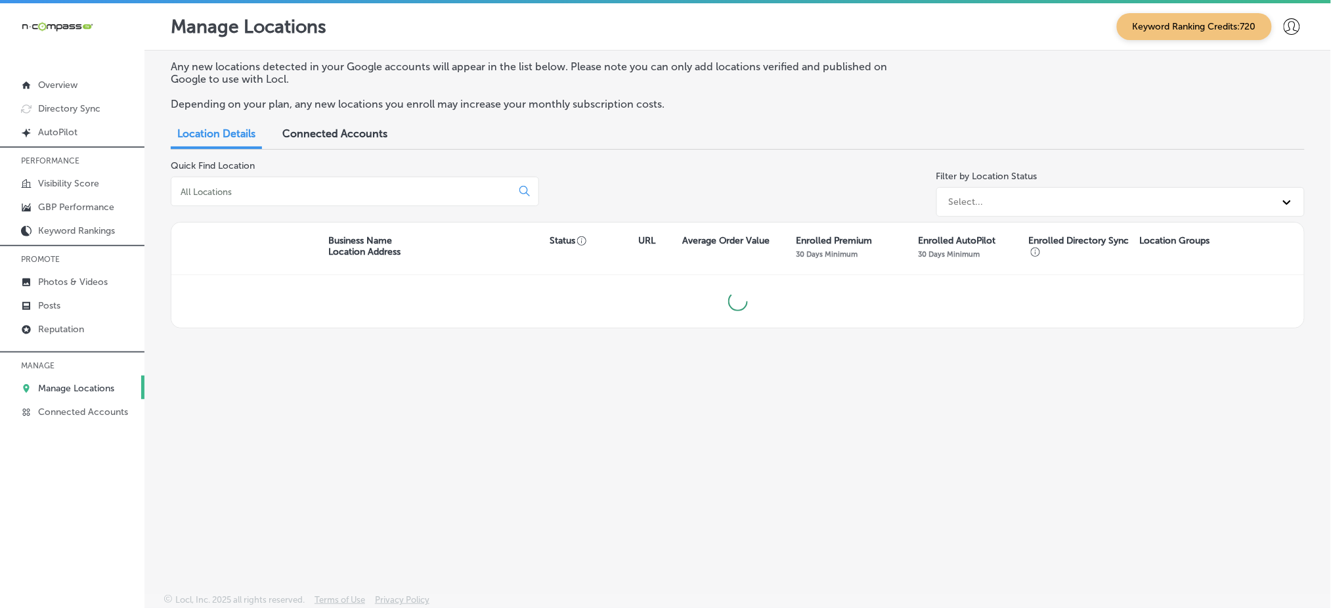
click at [417, 186] on input at bounding box center [344, 192] width 330 height 12
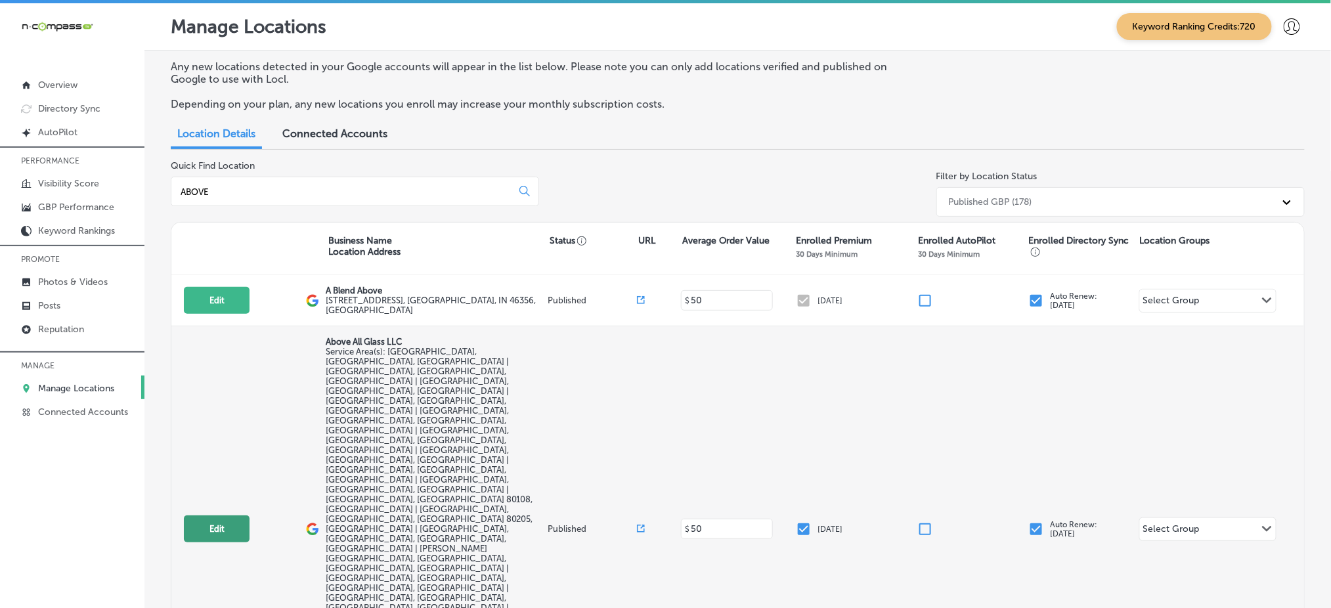
type input "ABOVE"
click at [214, 515] on button "Edit" at bounding box center [217, 528] width 66 height 27
select select "US"
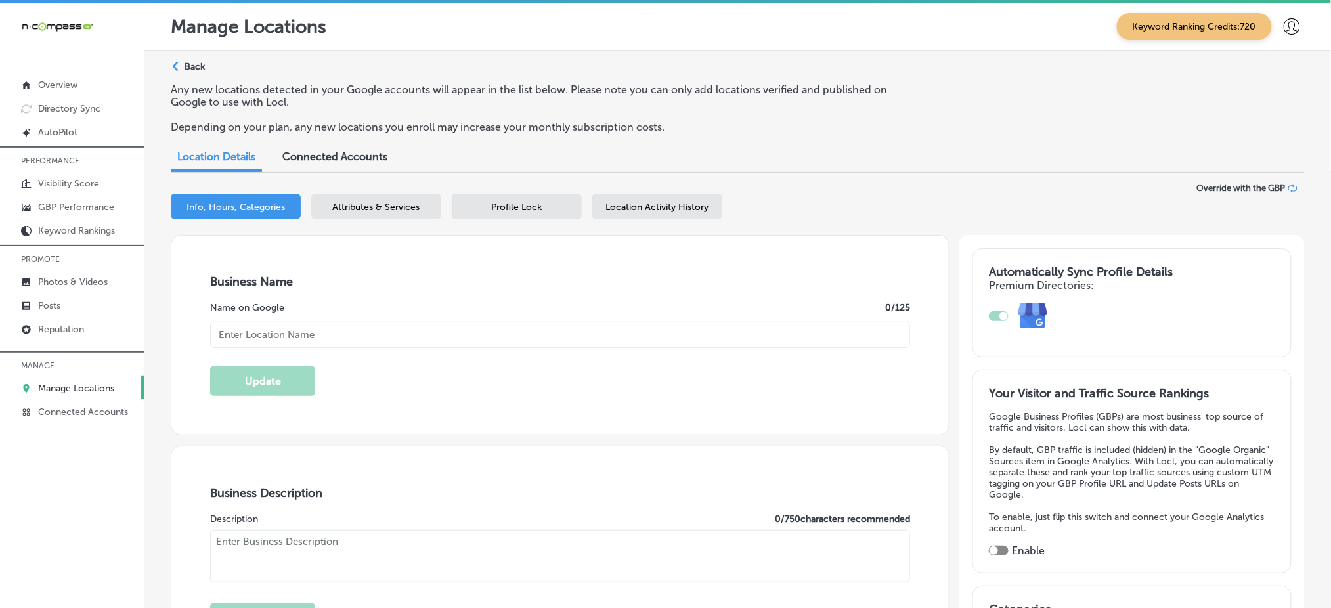
type input "Above All Glass LLC"
checkbox input "false"
type input "[STREET_ADDRESS]"
type input "[GEOGRAPHIC_DATA]"
type input "80219"
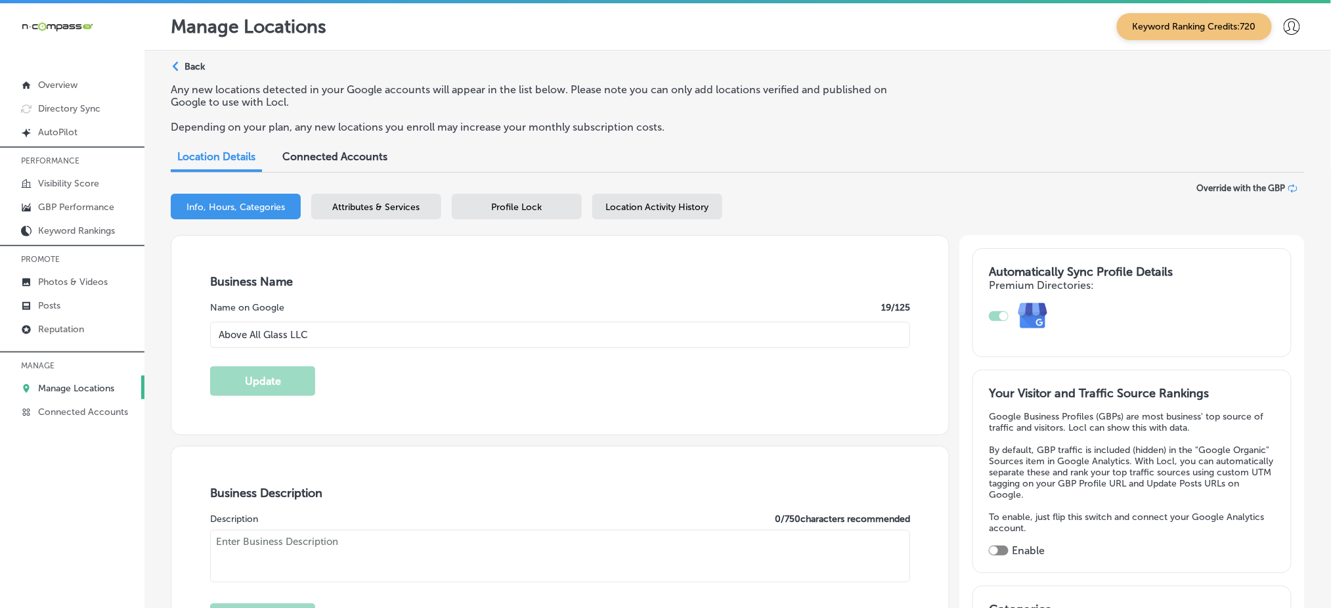
type input "US"
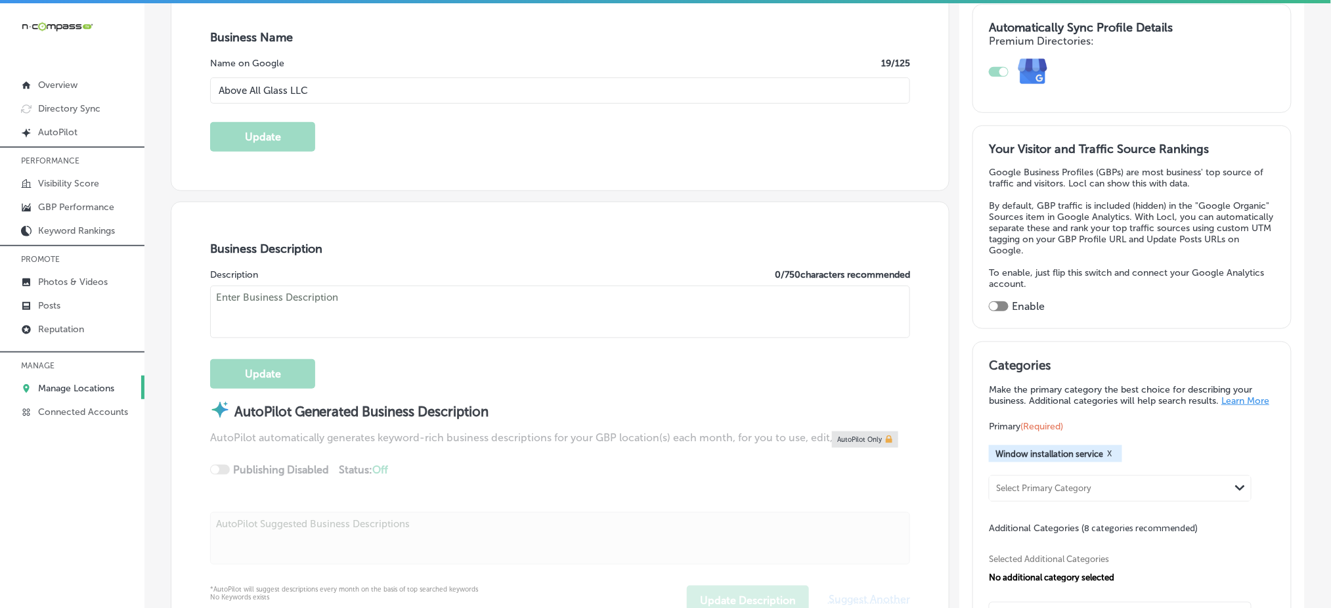
type input "[URL][DOMAIN_NAME]"
checkbox input "true"
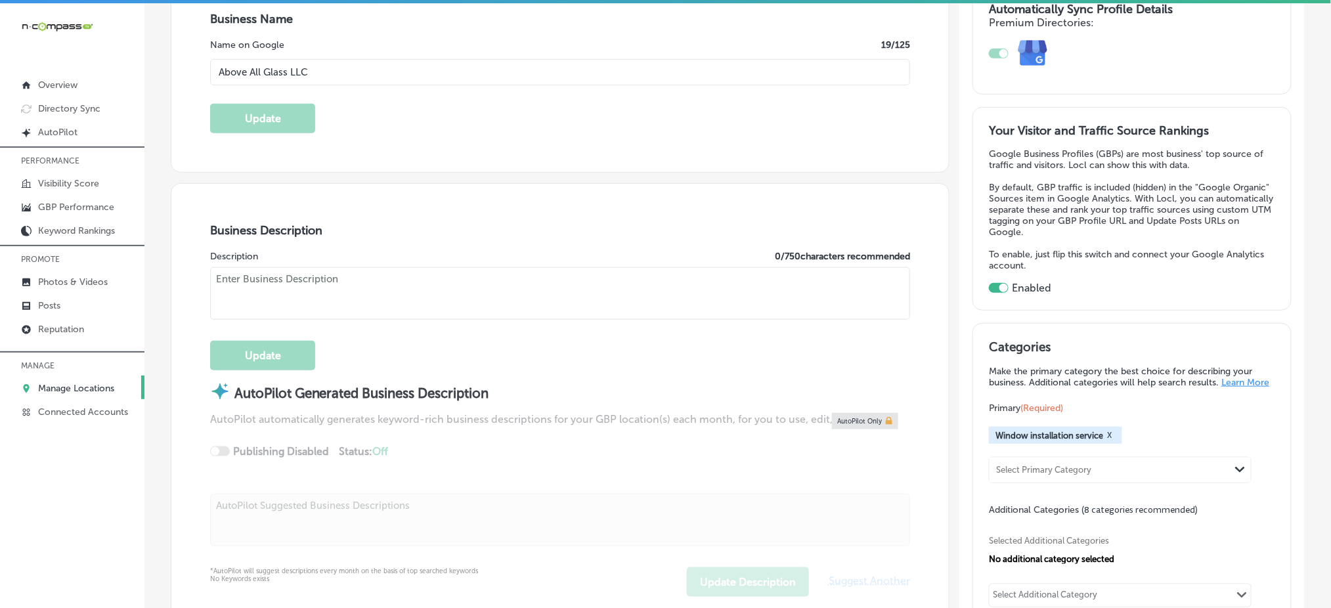
type textarea "Above All Glass LLC is a family-owned and operated business since [DATE], dedic…"
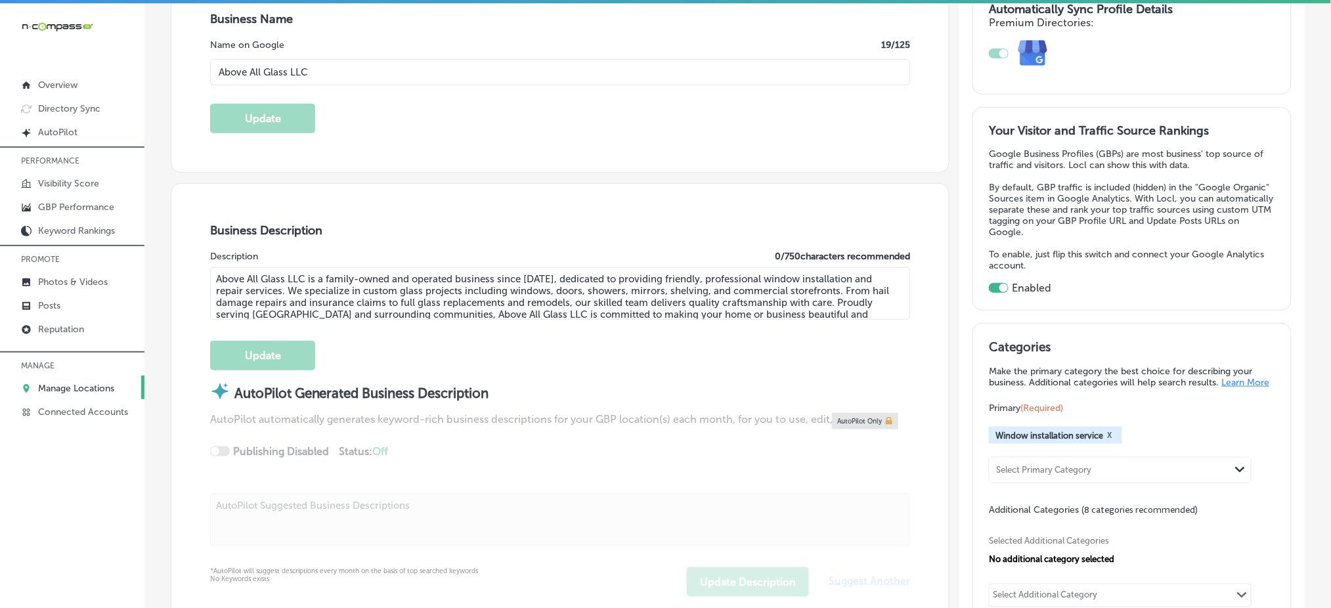
type input "[PHONE_NUMBER]"
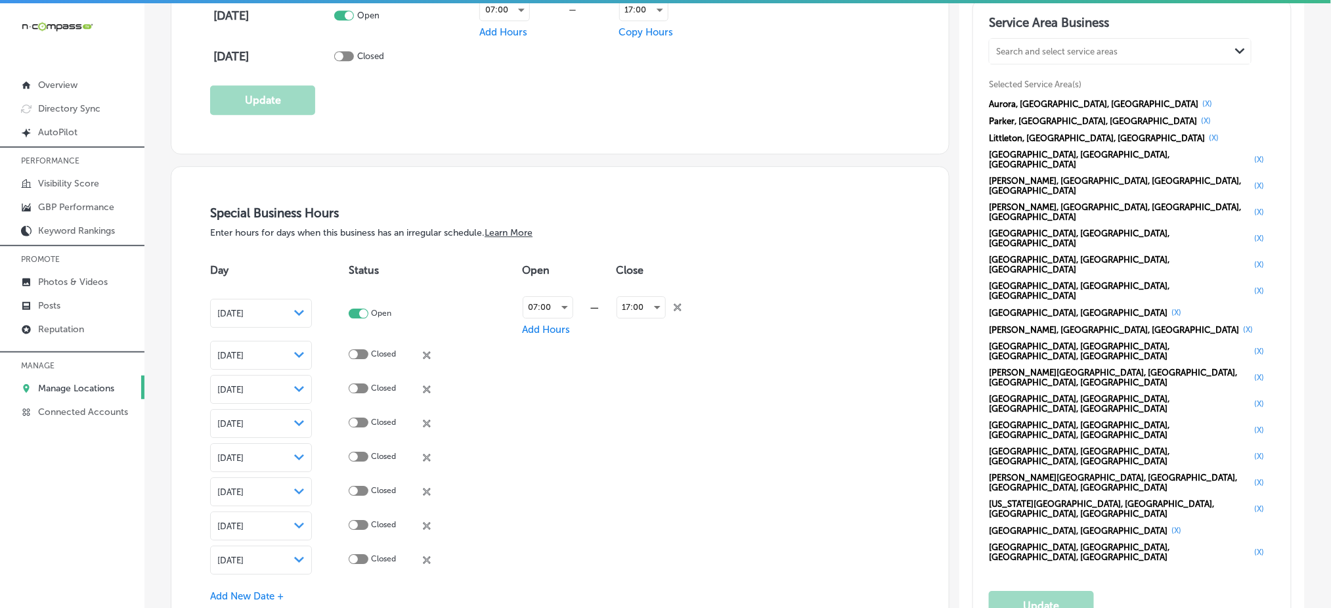
scroll to position [1225, 0]
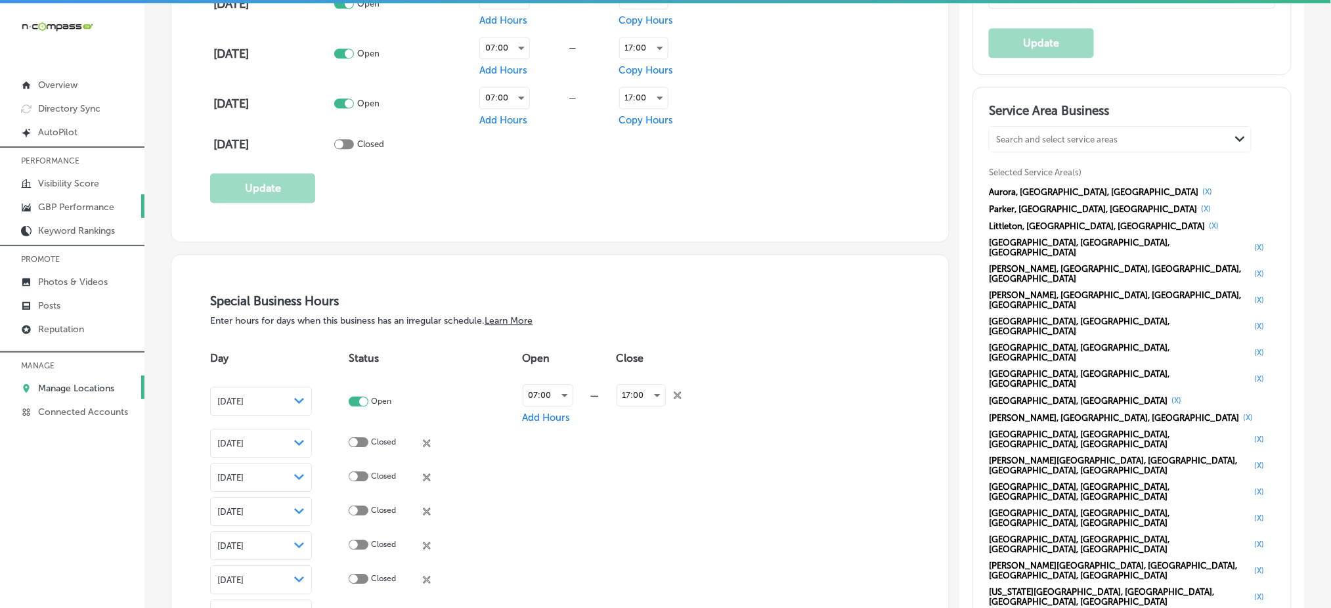
click at [81, 207] on p "GBP Performance" at bounding box center [76, 207] width 76 height 11
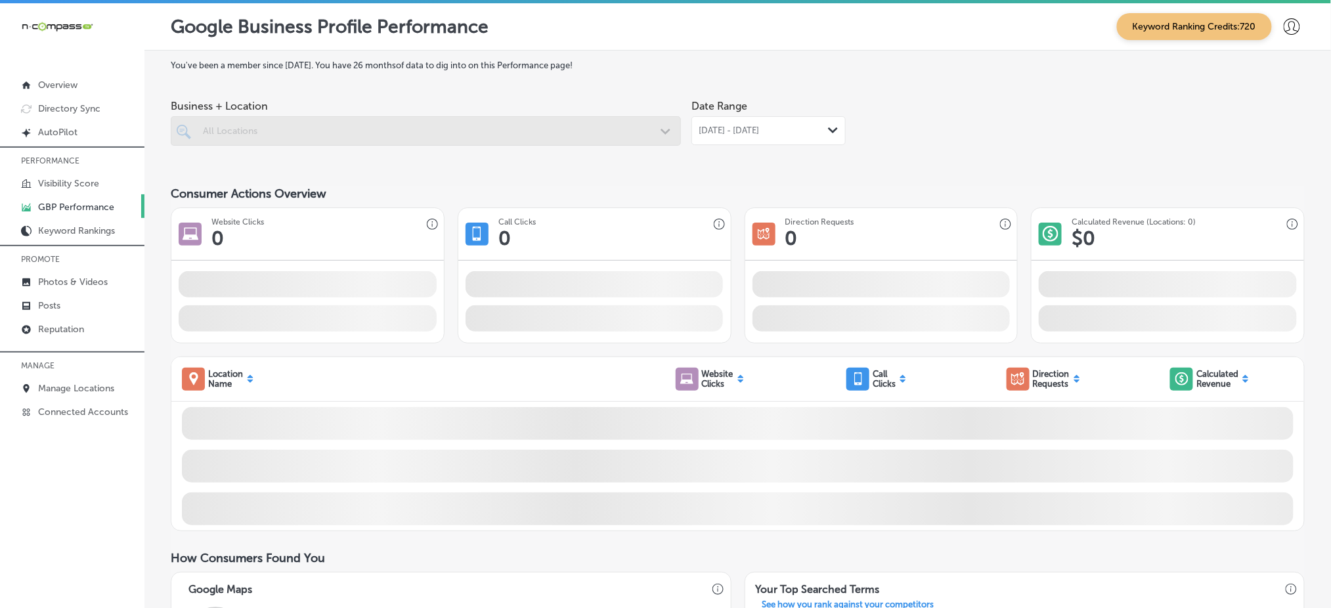
click at [770, 122] on div "[DATE] - [DATE] Path Created with Sketch." at bounding box center [768, 130] width 154 height 29
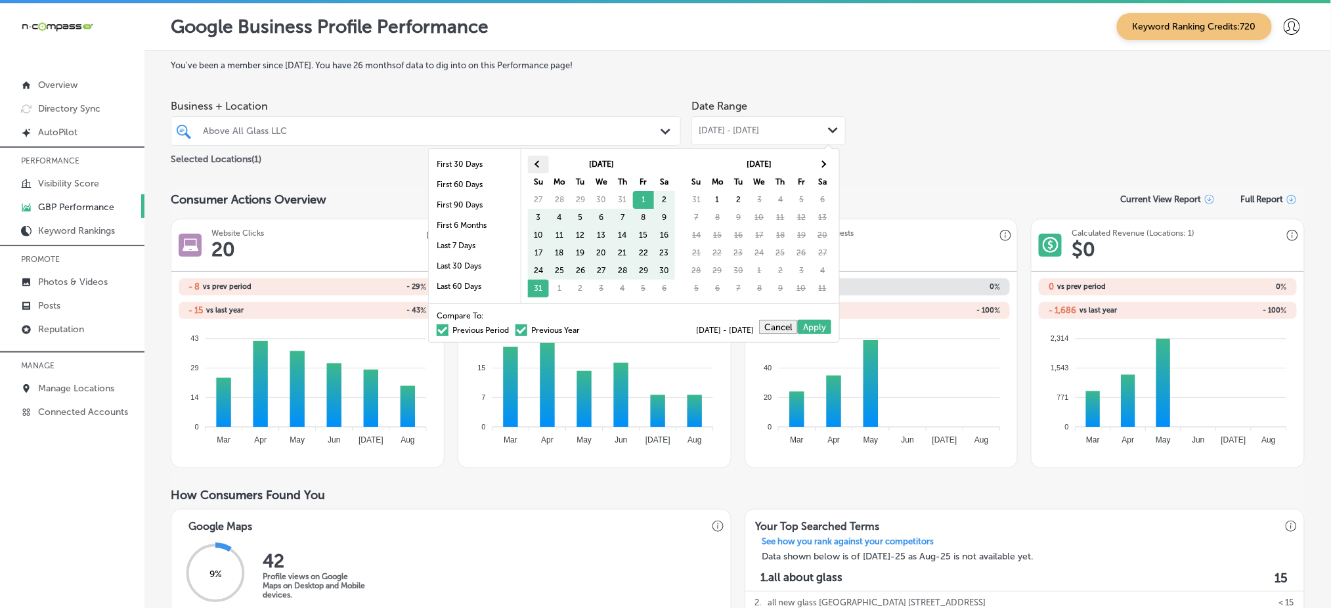
click at [538, 159] on th at bounding box center [538, 165] width 21 height 18
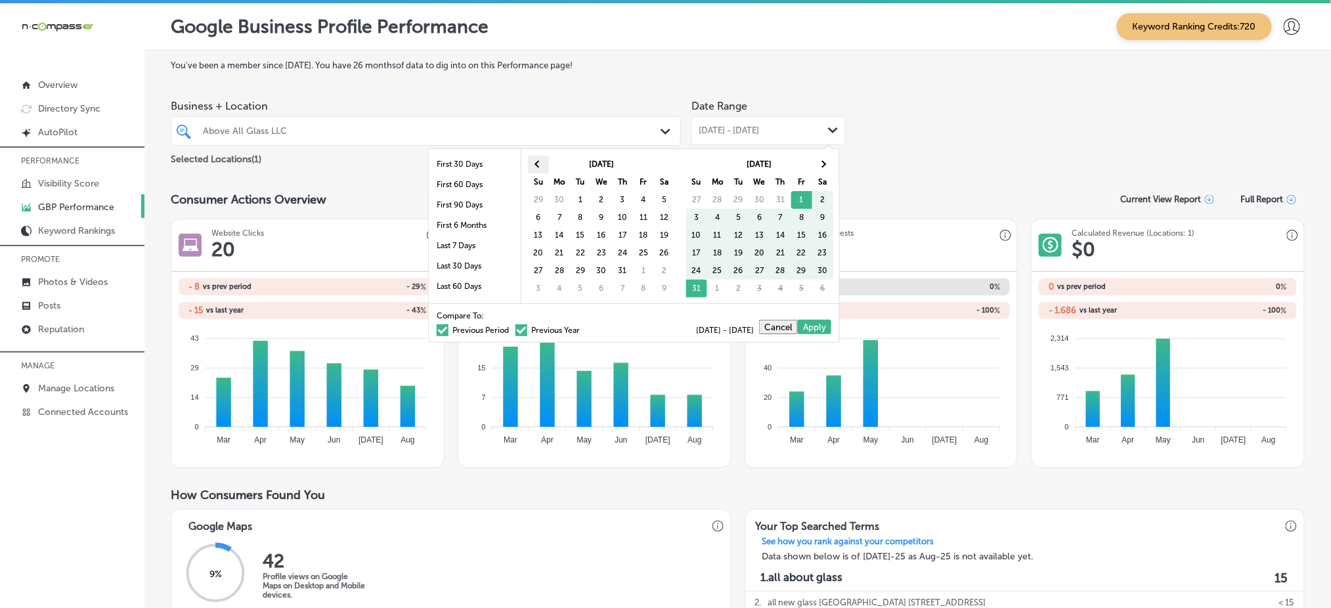
click at [538, 159] on th at bounding box center [538, 165] width 21 height 18
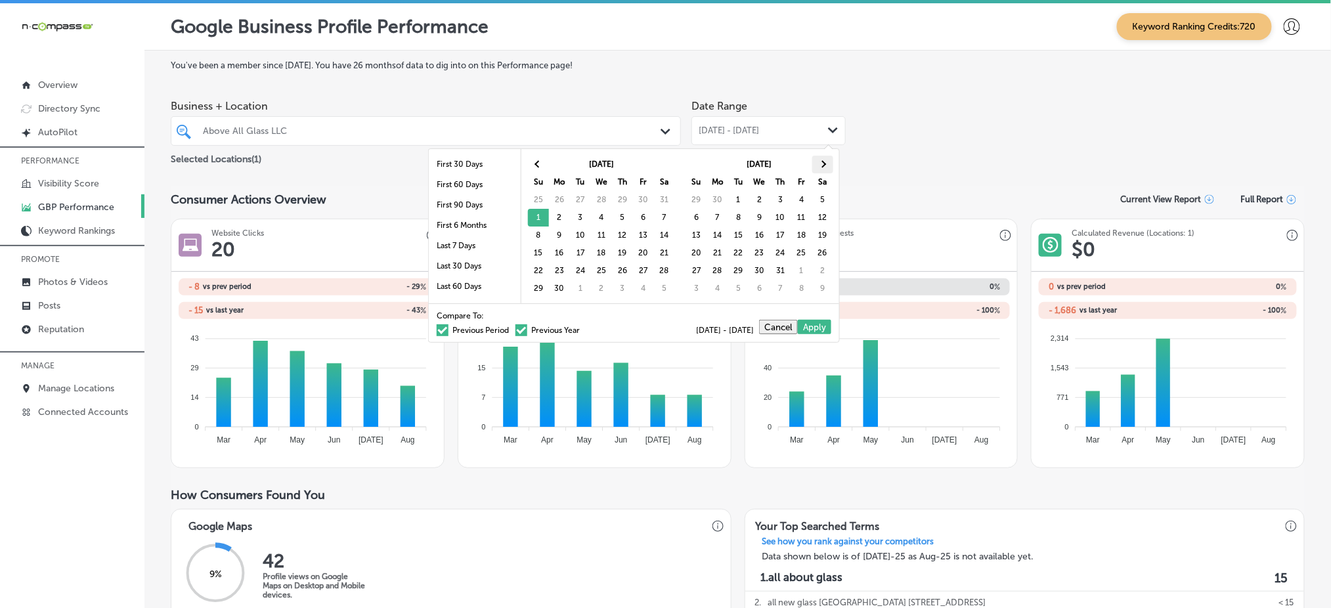
click at [821, 164] on span at bounding box center [822, 164] width 7 height 7
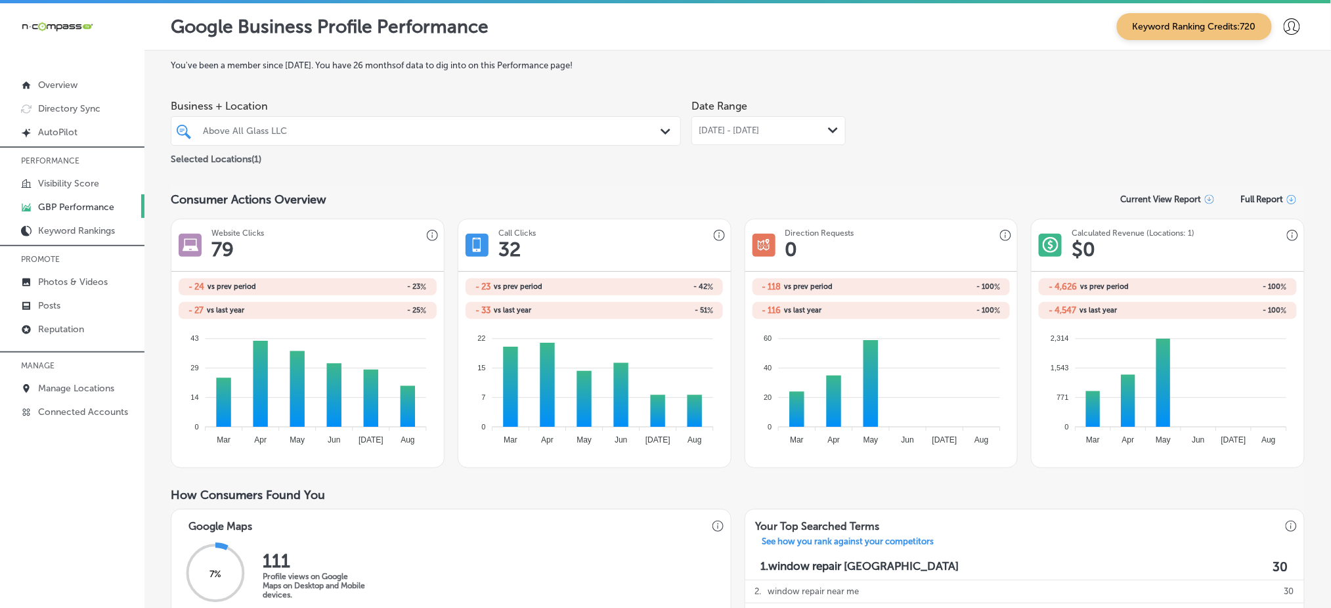
click at [737, 127] on span "[DATE] - [DATE]" at bounding box center [729, 130] width 60 height 11
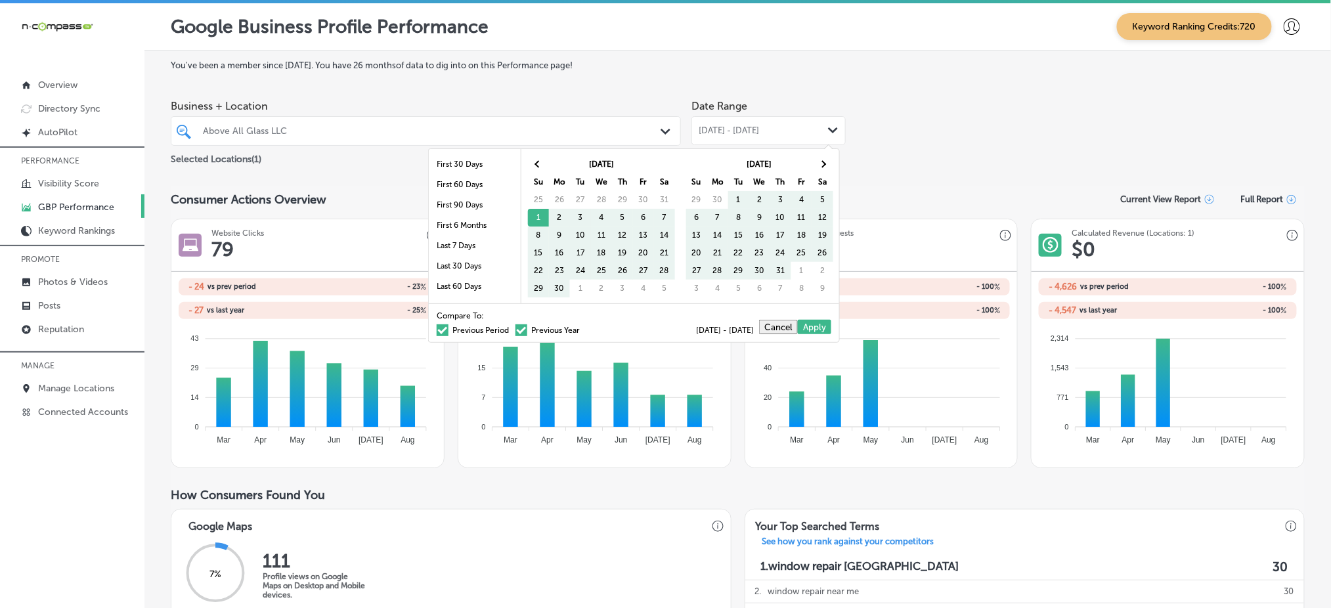
click at [437, 332] on label "Previous Period" at bounding box center [473, 330] width 72 height 8
click at [512, 328] on input "Previous Period" at bounding box center [512, 328] width 0 height 0
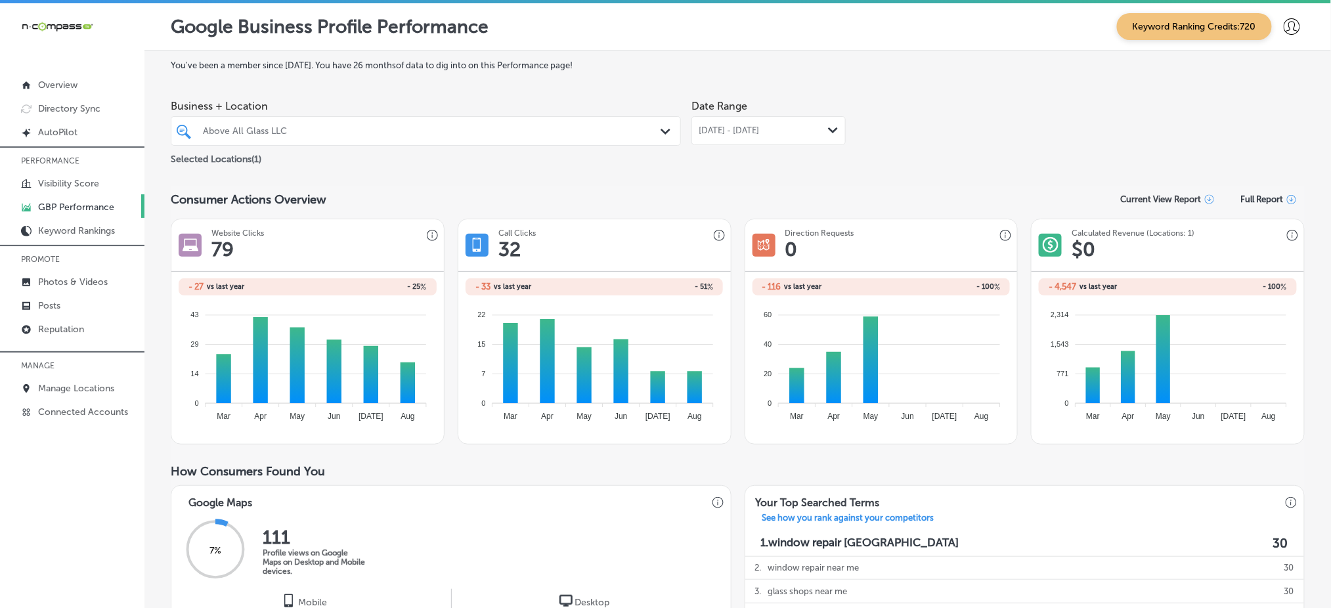
click at [733, 129] on span "[DATE] - [DATE]" at bounding box center [729, 130] width 60 height 11
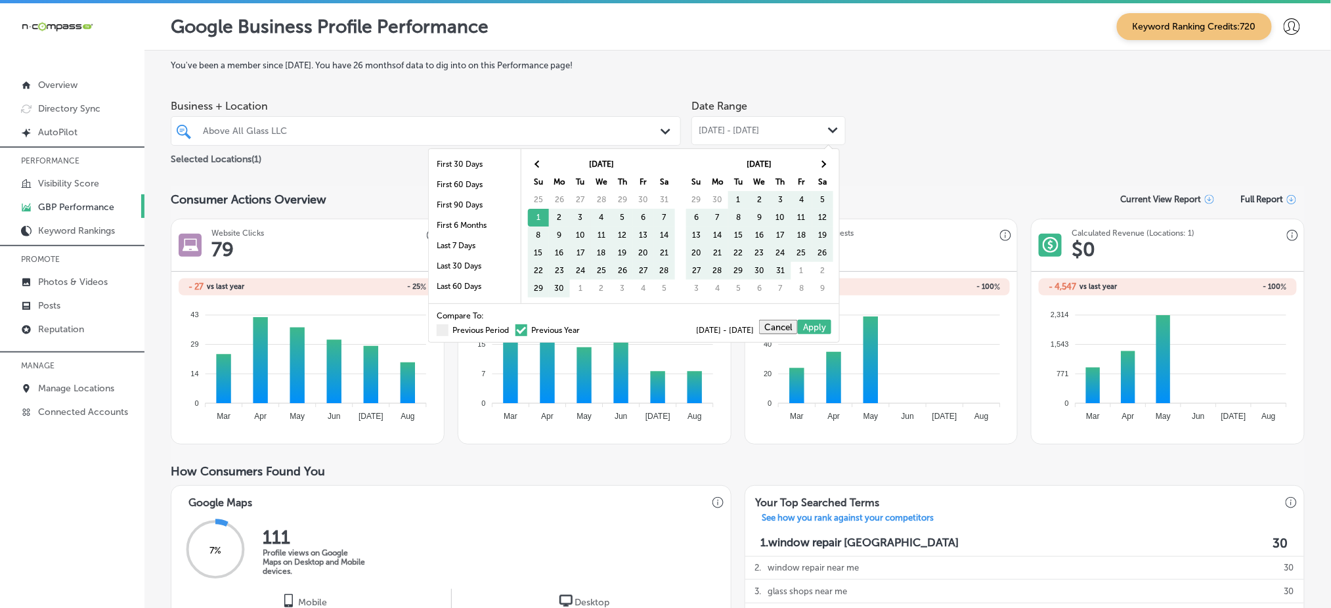
click at [515, 327] on span at bounding box center [521, 330] width 12 height 12
click at [582, 328] on input "Previous Year" at bounding box center [582, 328] width 0 height 0
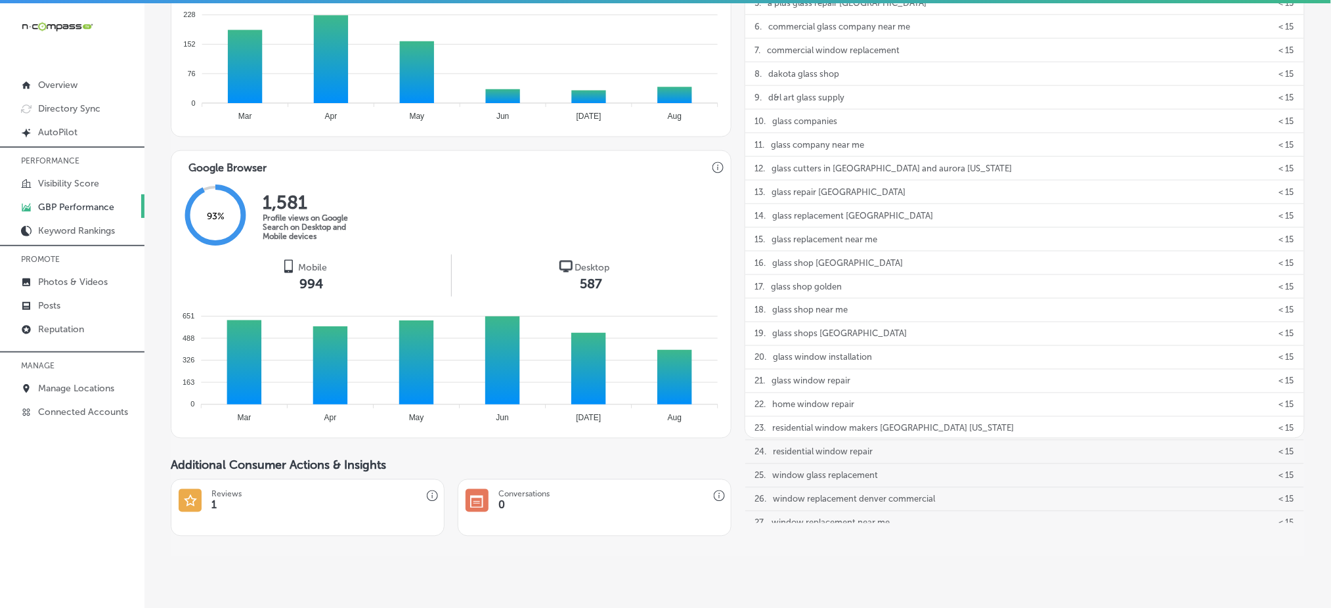
scroll to position [650, 0]
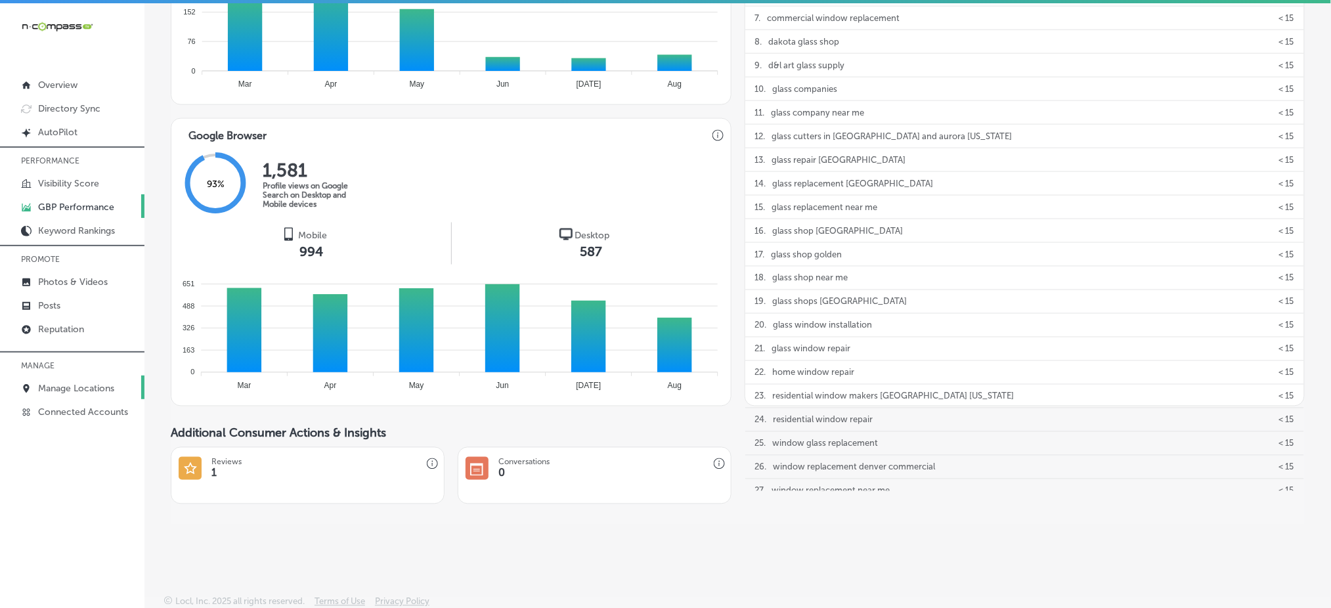
click at [83, 383] on p "Manage Locations" at bounding box center [76, 388] width 76 height 11
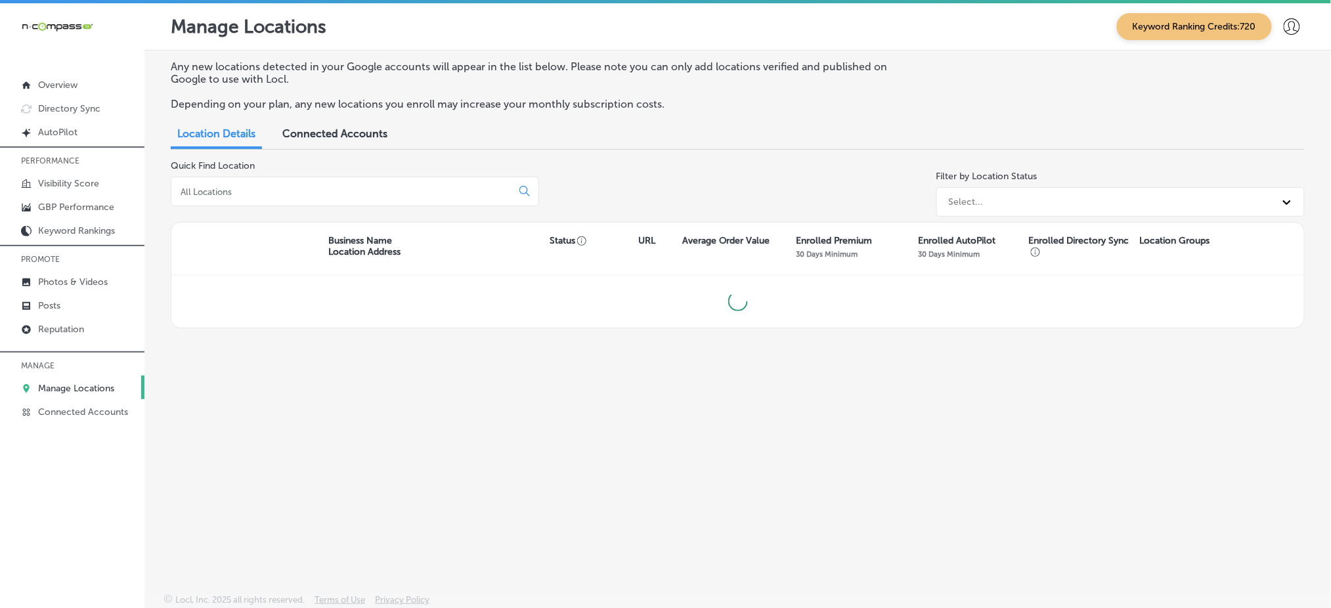
click at [369, 201] on div at bounding box center [355, 192] width 368 height 30
click at [366, 195] on input at bounding box center [344, 192] width 330 height 12
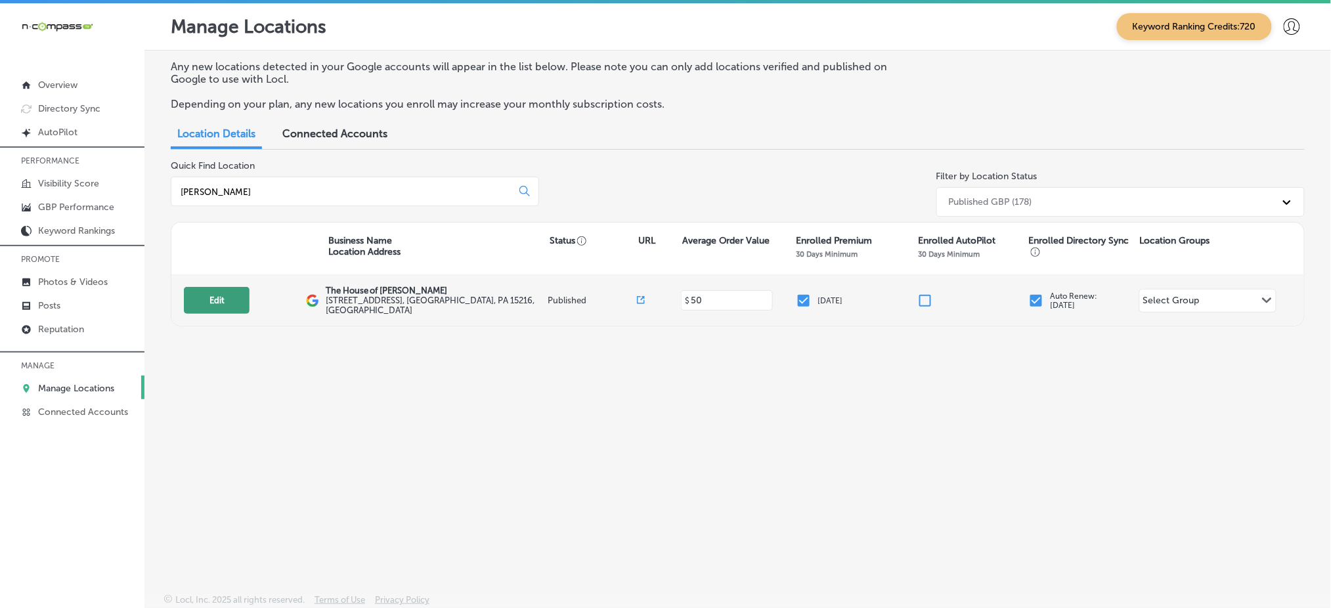
type input "[PERSON_NAME]"
click at [225, 298] on button "Edit" at bounding box center [217, 300] width 66 height 27
select select "US"
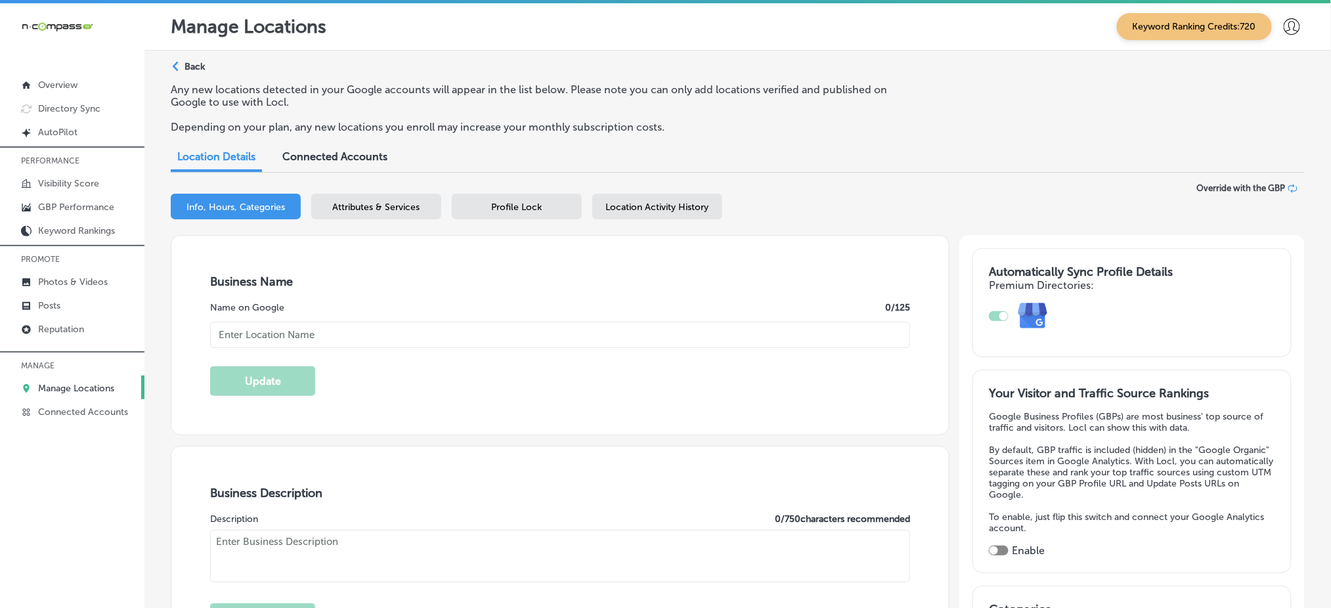
checkbox input "true"
type input "The House of [PERSON_NAME]"
type input "[STREET_ADDRESS]"
type input "[GEOGRAPHIC_DATA]"
type input "15216"
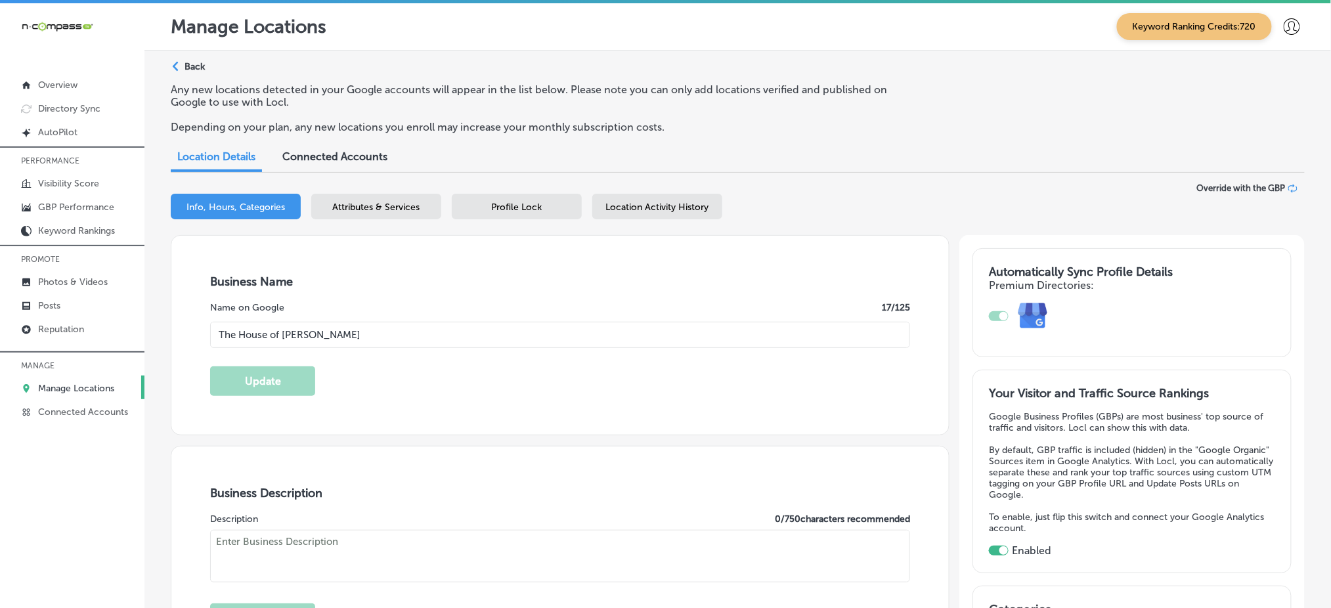
type input "US"
type input "[URL][DOMAIN_NAME]"
type textarea "The House of [PERSON_NAME] is more than a barbershop. It’s your local neighborh…"
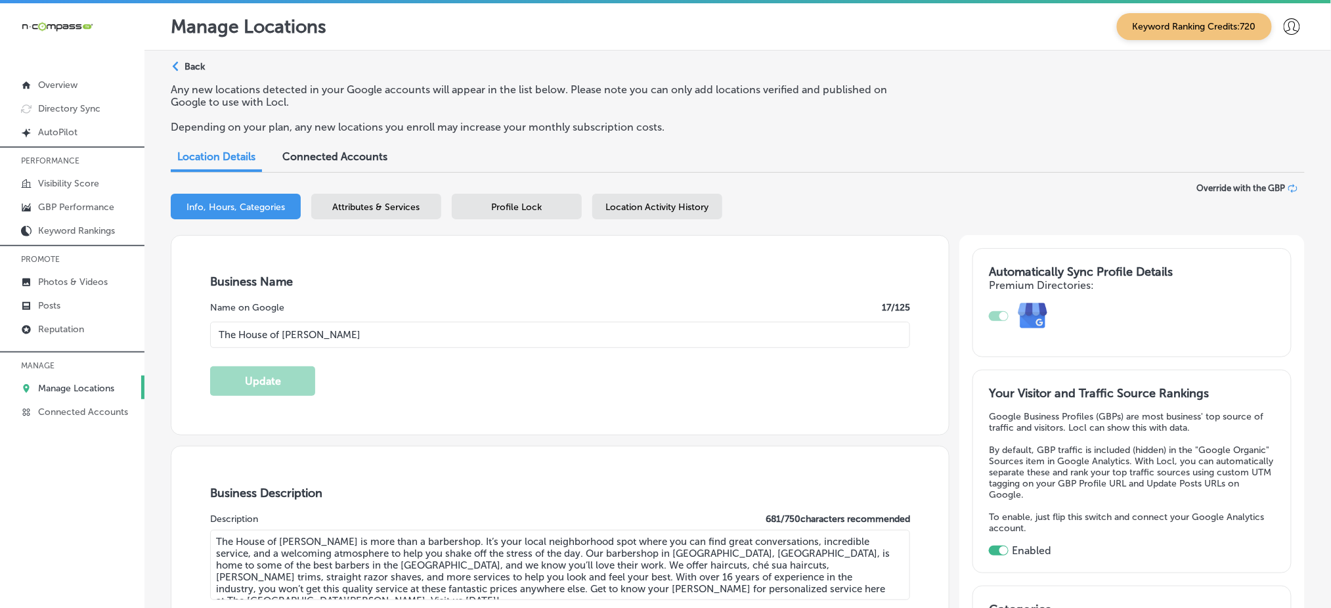
type input "[PHONE_NUMBER]"
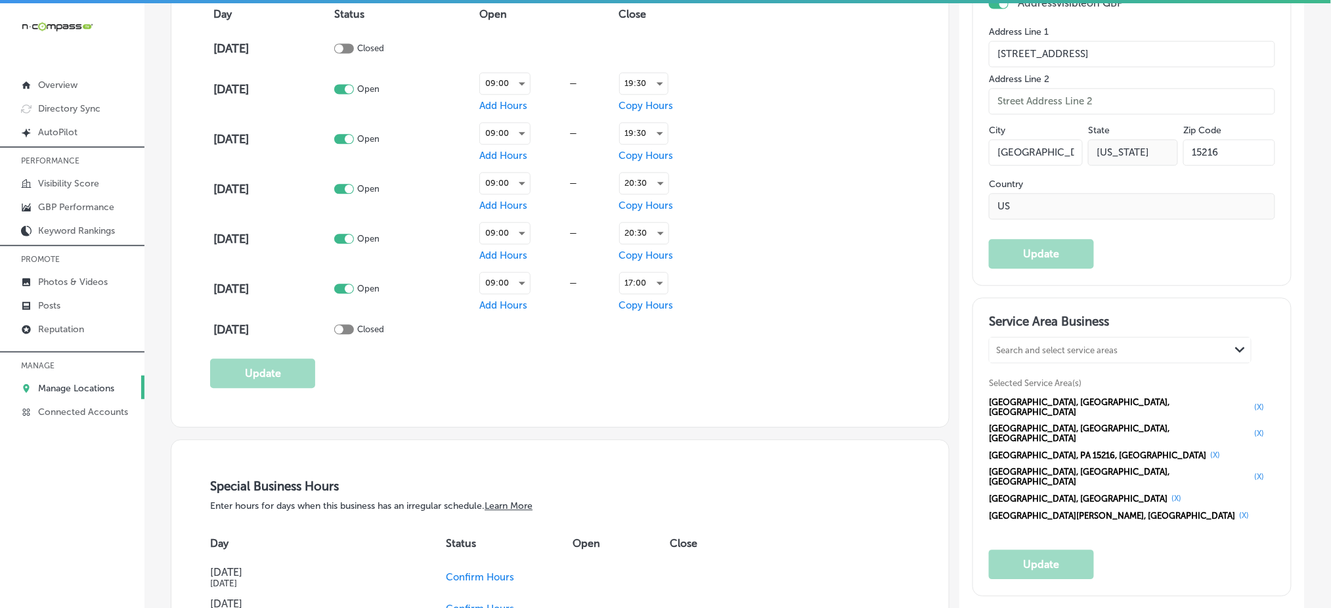
scroll to position [1051, 0]
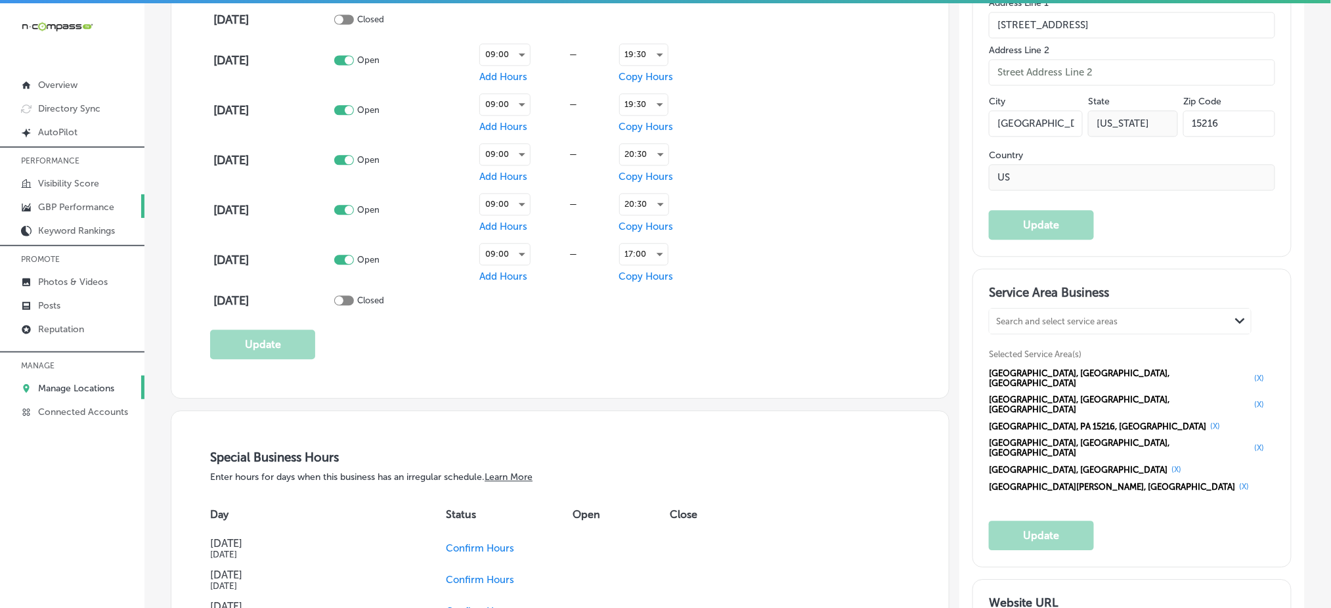
click at [66, 199] on link "GBP Performance" at bounding box center [72, 206] width 144 height 24
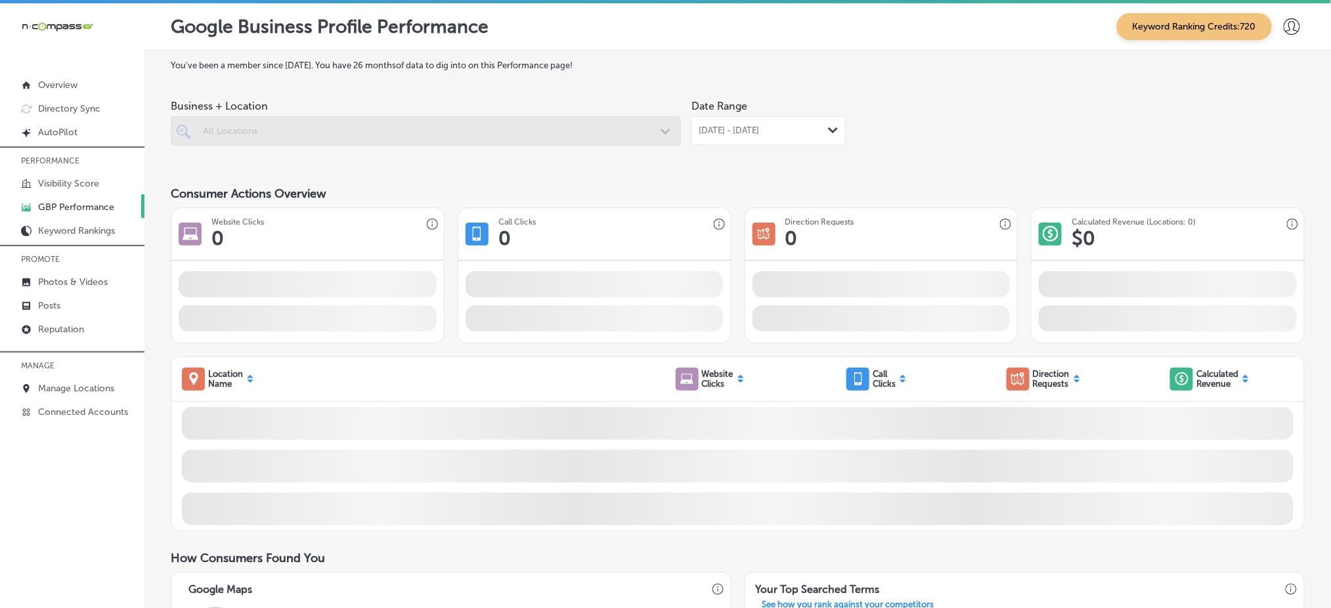
click at [759, 130] on span "[DATE] - [DATE]" at bounding box center [729, 130] width 60 height 11
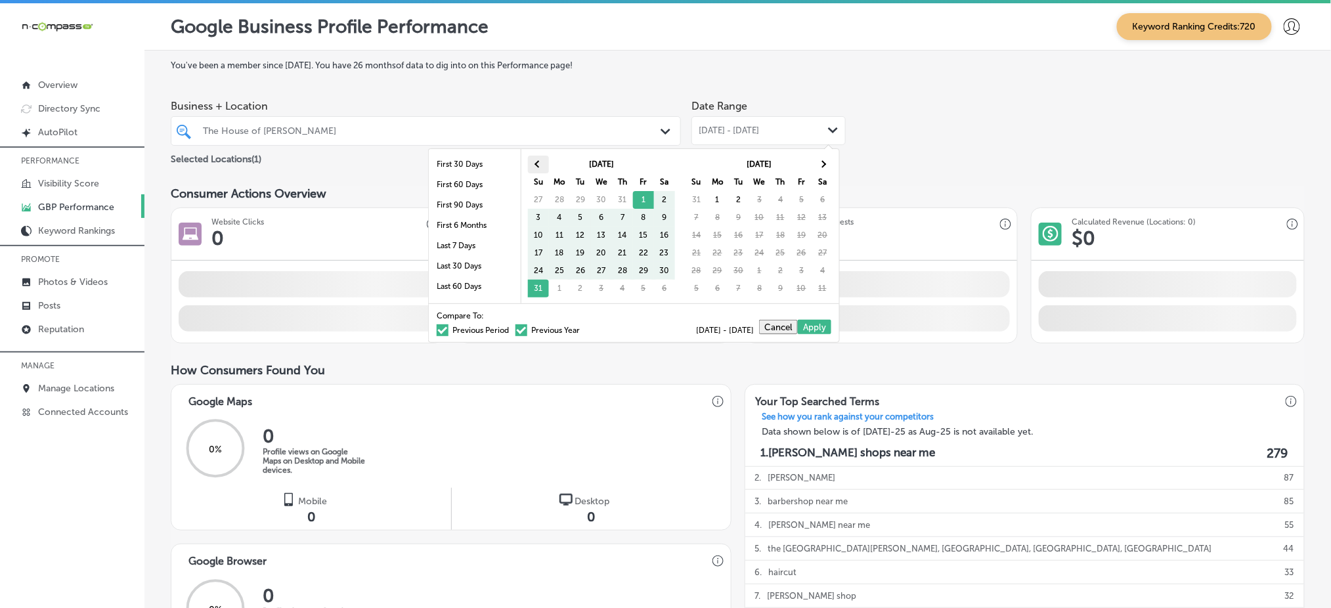
click at [528, 161] on th at bounding box center [538, 165] width 21 height 18
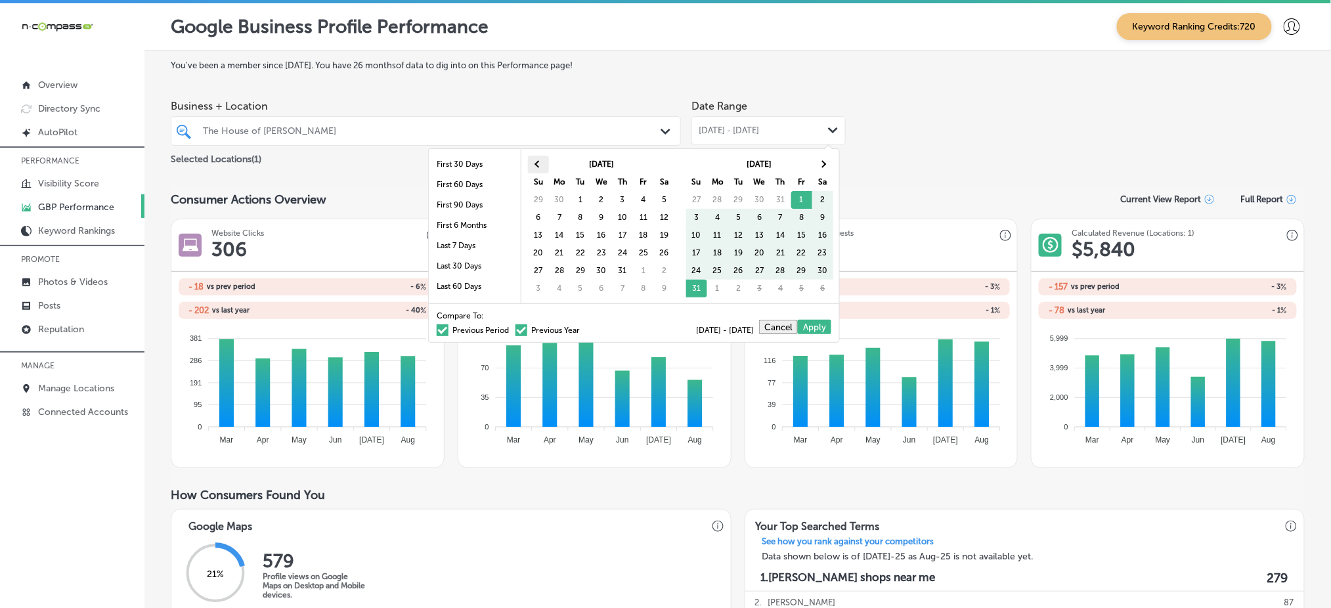
click at [528, 163] on th at bounding box center [538, 165] width 21 height 18
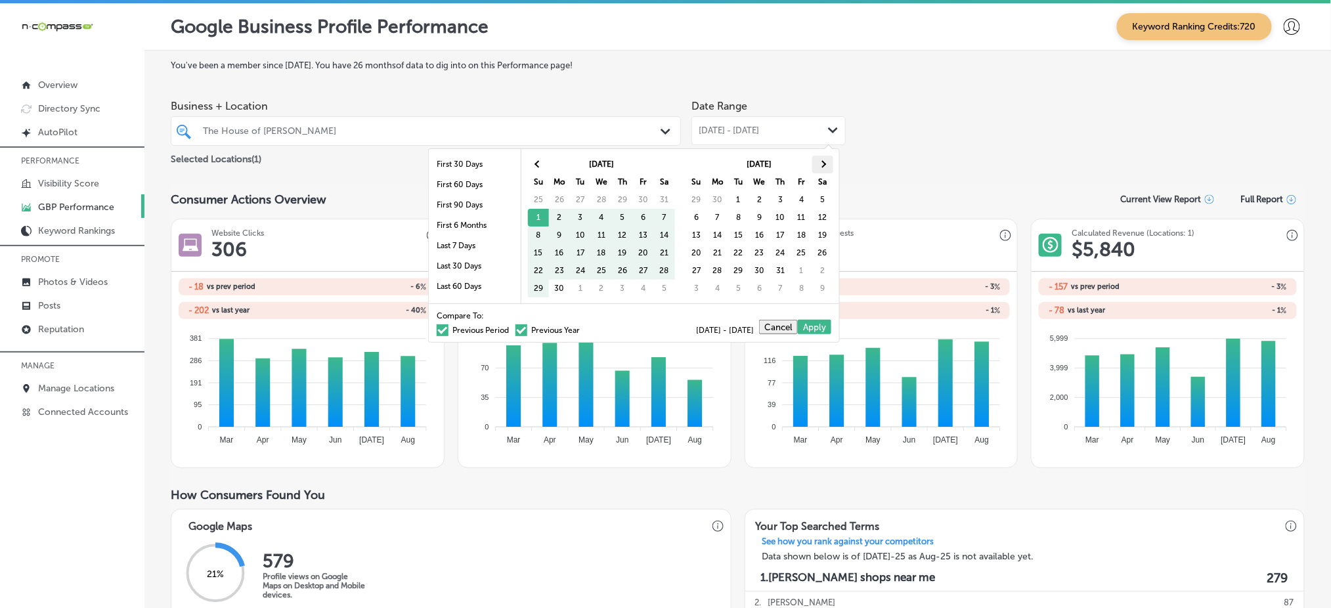
click at [816, 166] on th at bounding box center [822, 165] width 21 height 18
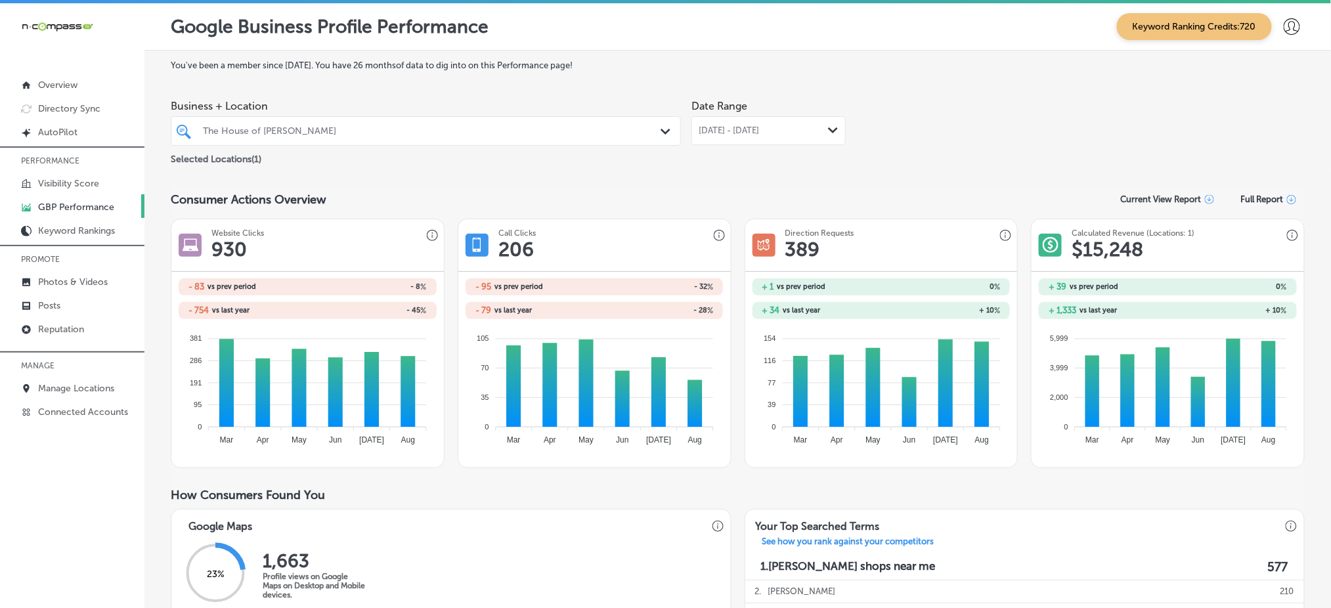
drag, startPoint x: 707, startPoint y: 127, endPoint x: 707, endPoint y: 135, distance: 7.9
click at [707, 127] on span "[DATE] - [DATE]" at bounding box center [729, 130] width 60 height 11
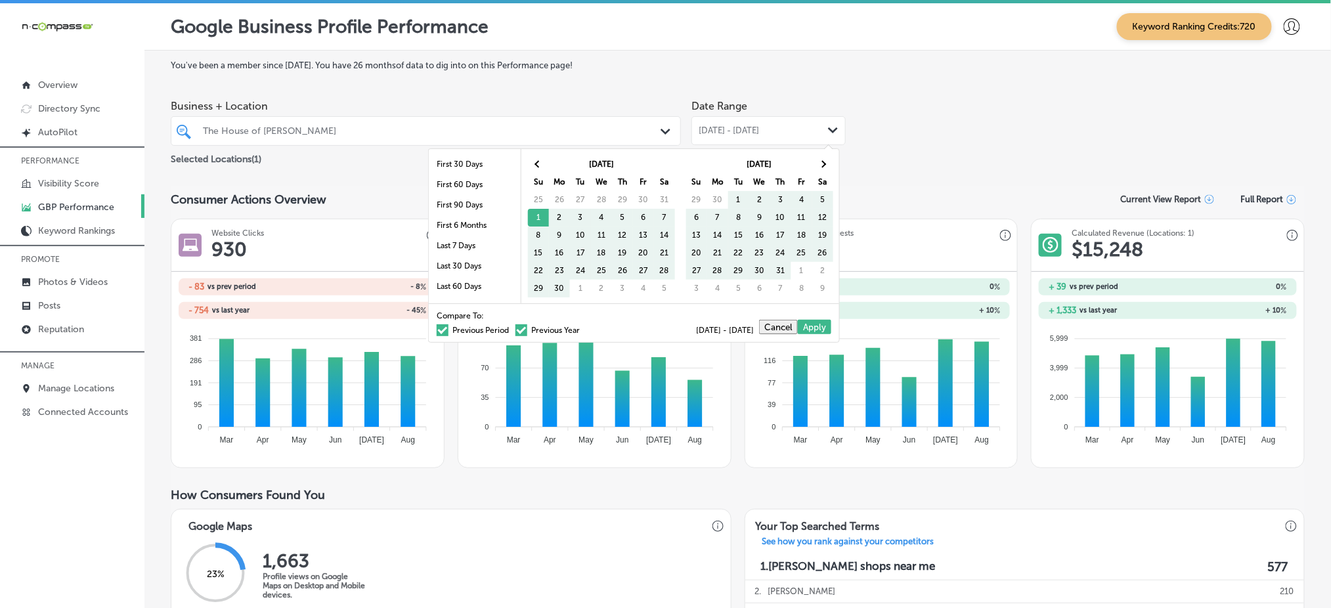
click at [437, 330] on span at bounding box center [443, 330] width 12 height 12
click at [512, 328] on input "Previous Period" at bounding box center [512, 328] width 0 height 0
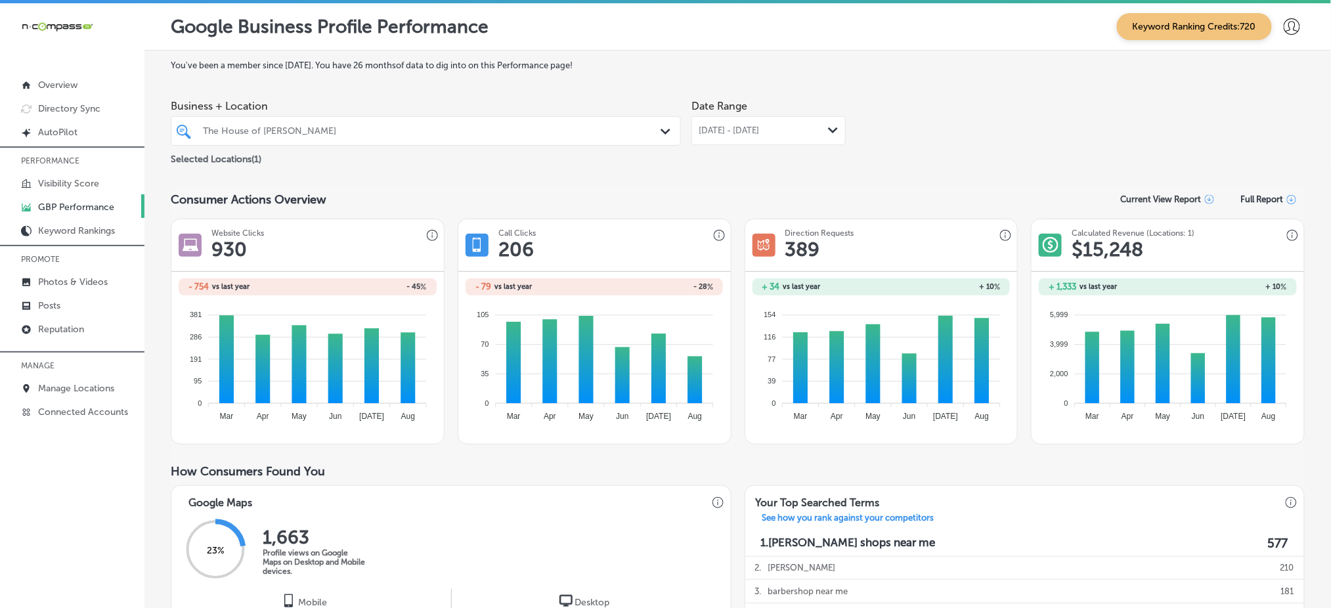
click at [764, 137] on div "[DATE] - [DATE] Path Created with Sketch." at bounding box center [768, 130] width 154 height 29
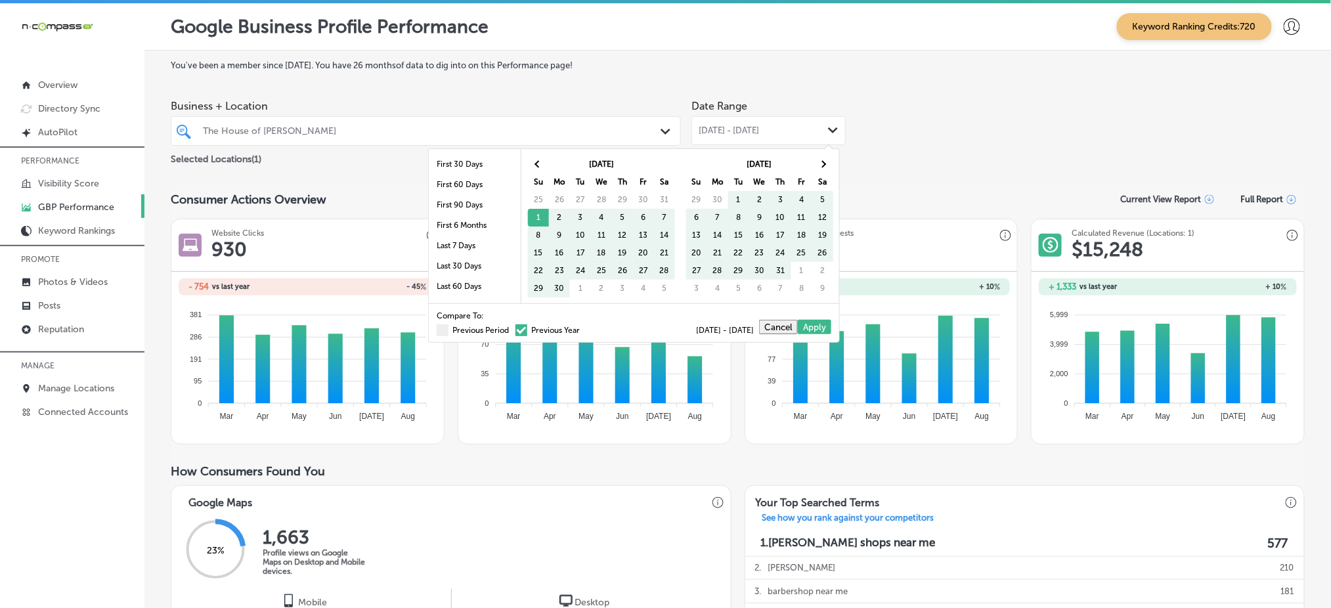
click at [515, 329] on span at bounding box center [521, 330] width 12 height 12
click at [582, 328] on input "Previous Year" at bounding box center [582, 328] width 0 height 0
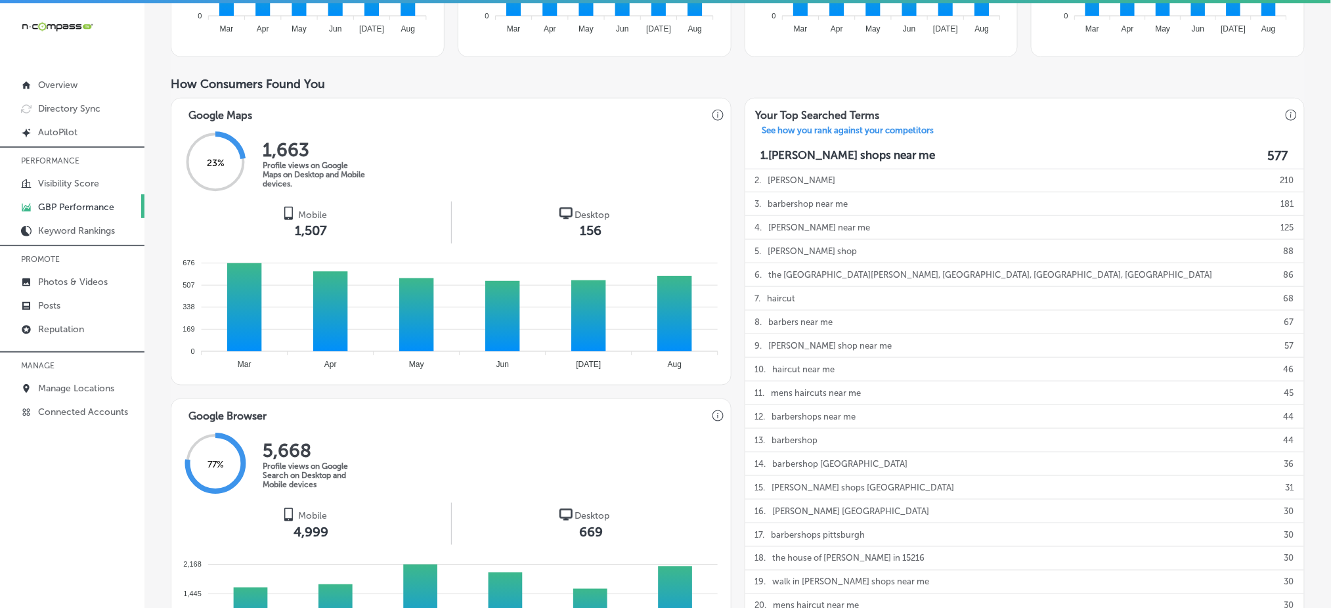
scroll to position [350, 0]
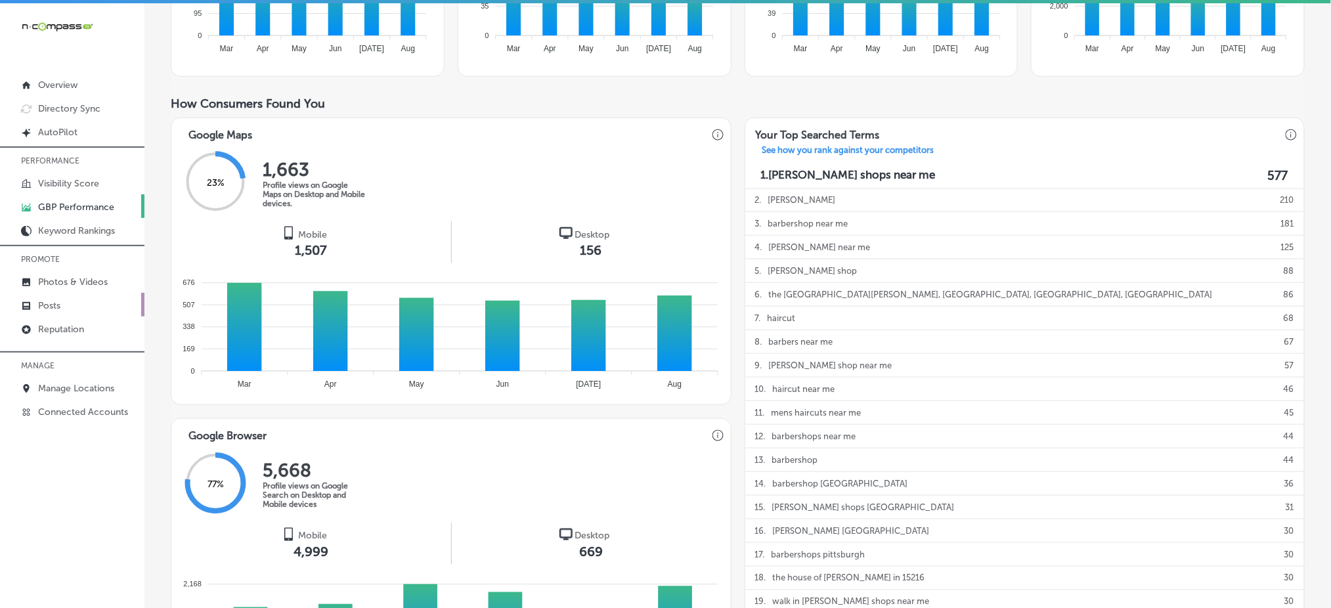
click at [77, 301] on link "Posts" at bounding box center [72, 305] width 144 height 24
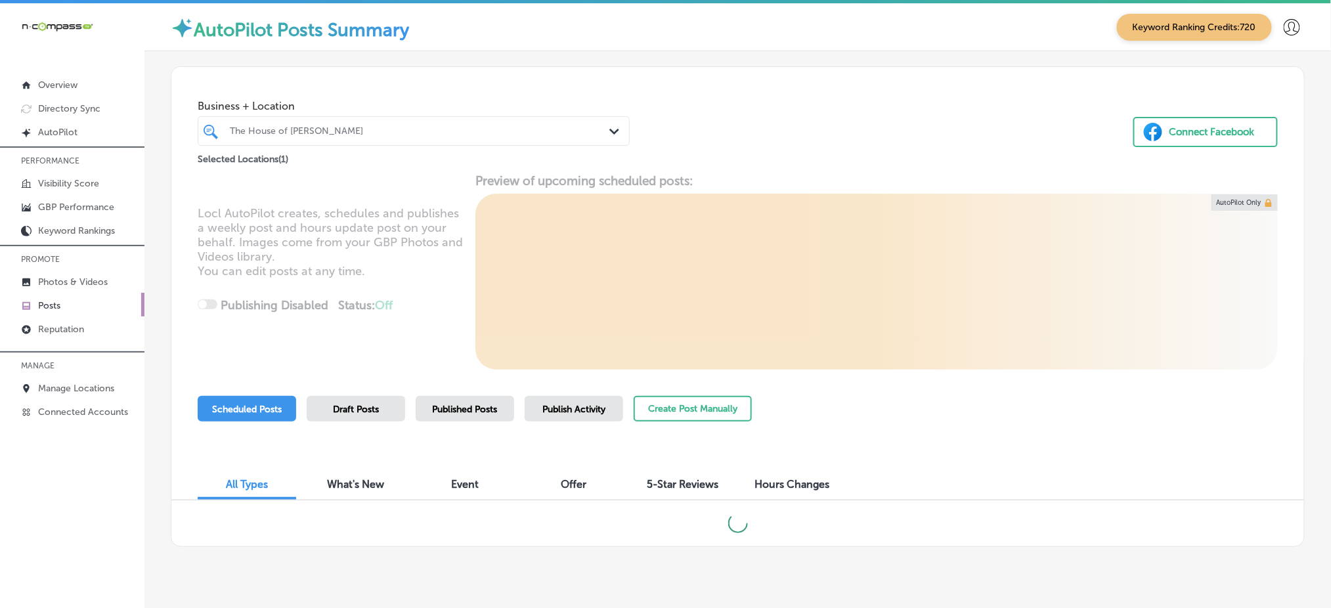
click at [487, 406] on span "Published Posts" at bounding box center [465, 409] width 65 height 11
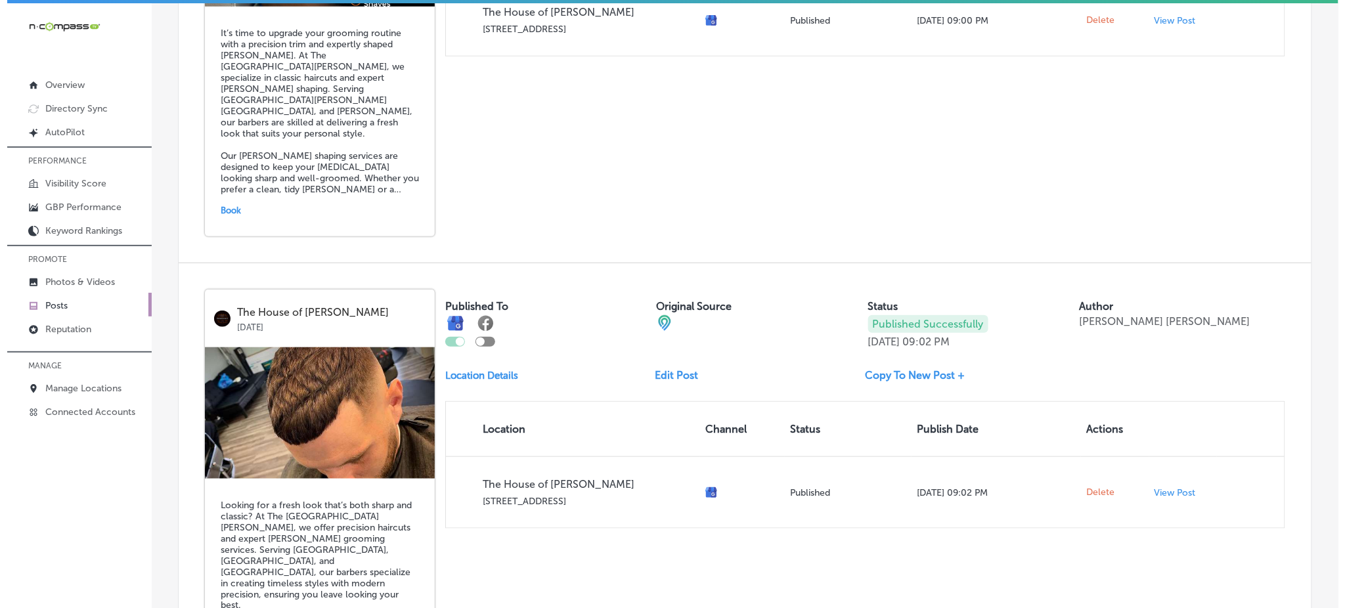
scroll to position [2301, 0]
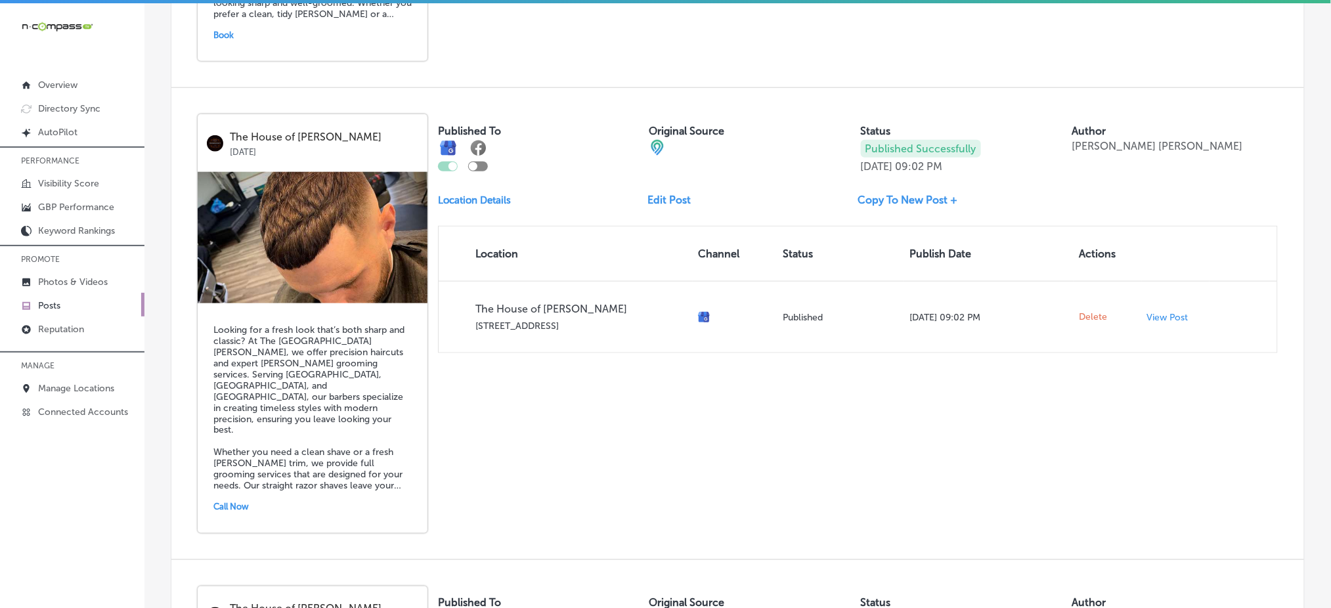
click at [347, 225] on img at bounding box center [313, 237] width 230 height 131
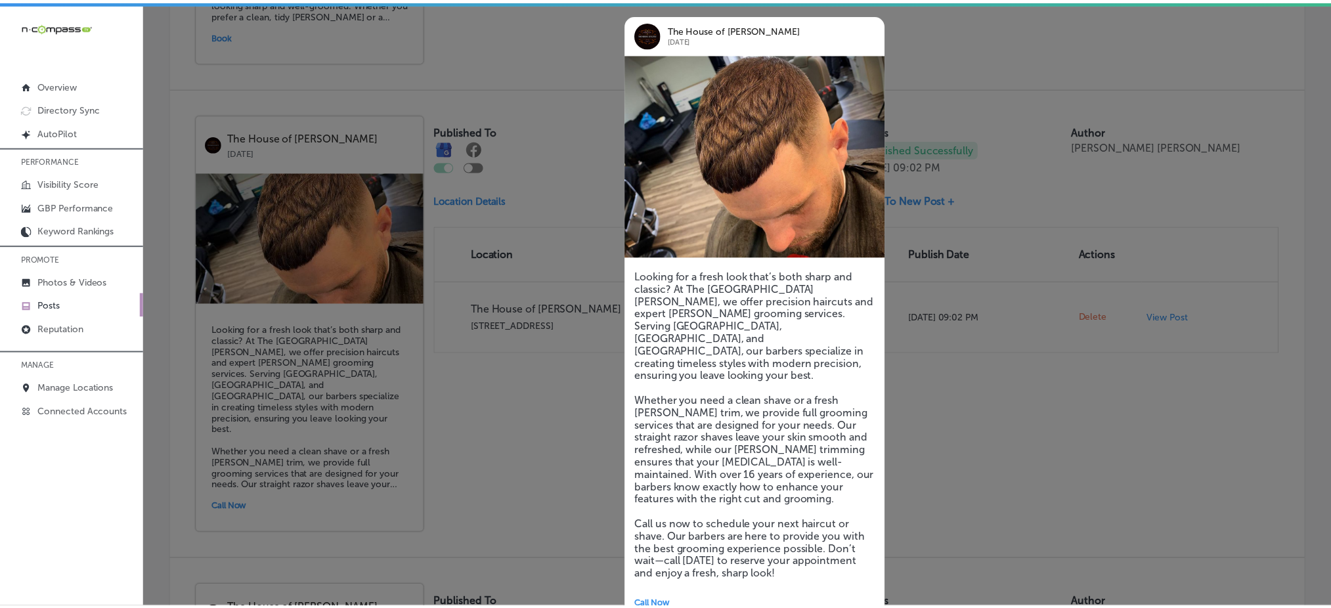
scroll to position [66, 0]
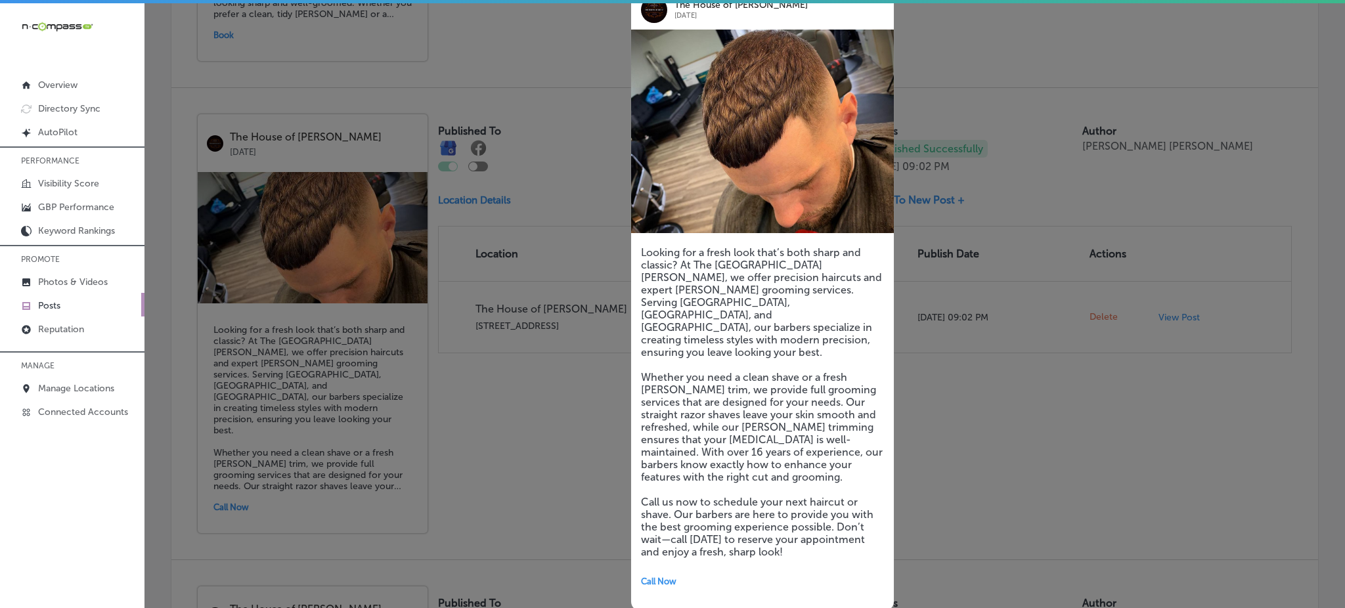
click at [496, 375] on div at bounding box center [672, 304] width 1345 height 608
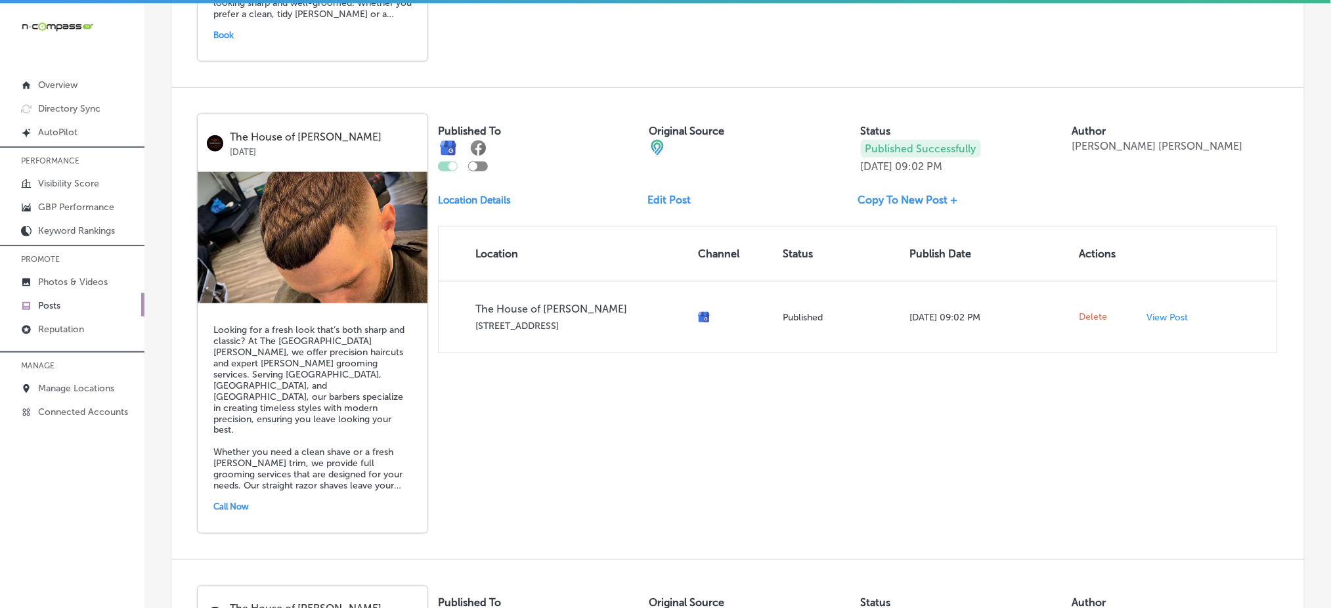
click at [668, 194] on link "Edit Post" at bounding box center [675, 200] width 54 height 12
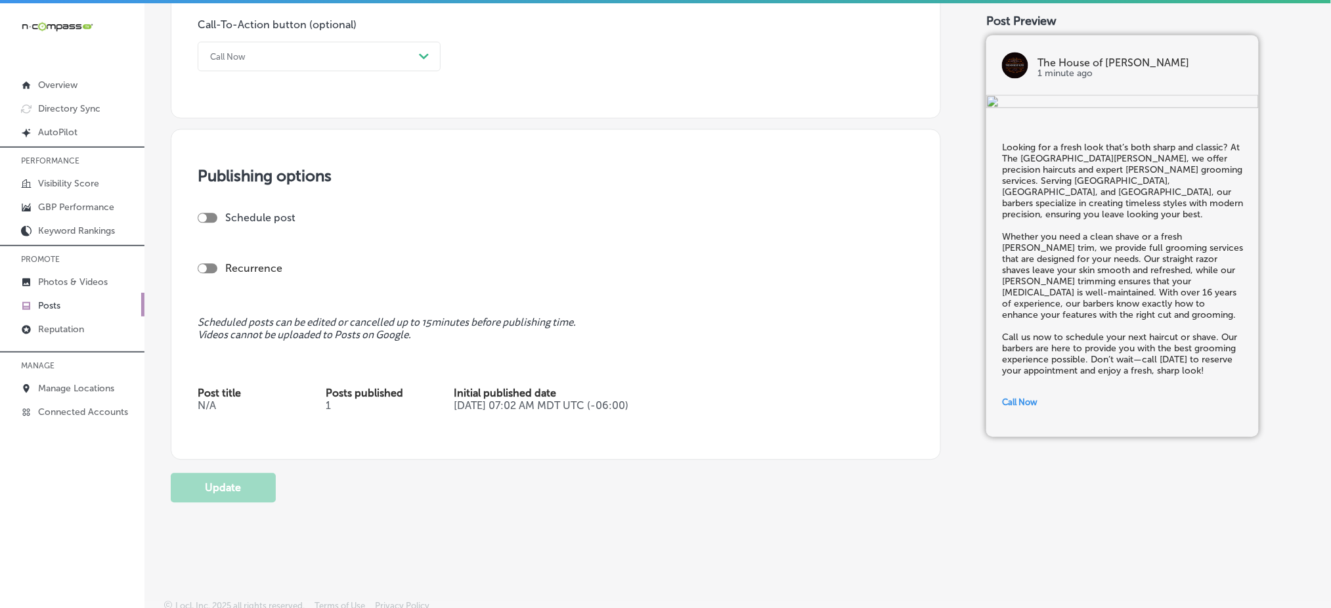
scroll to position [990, 0]
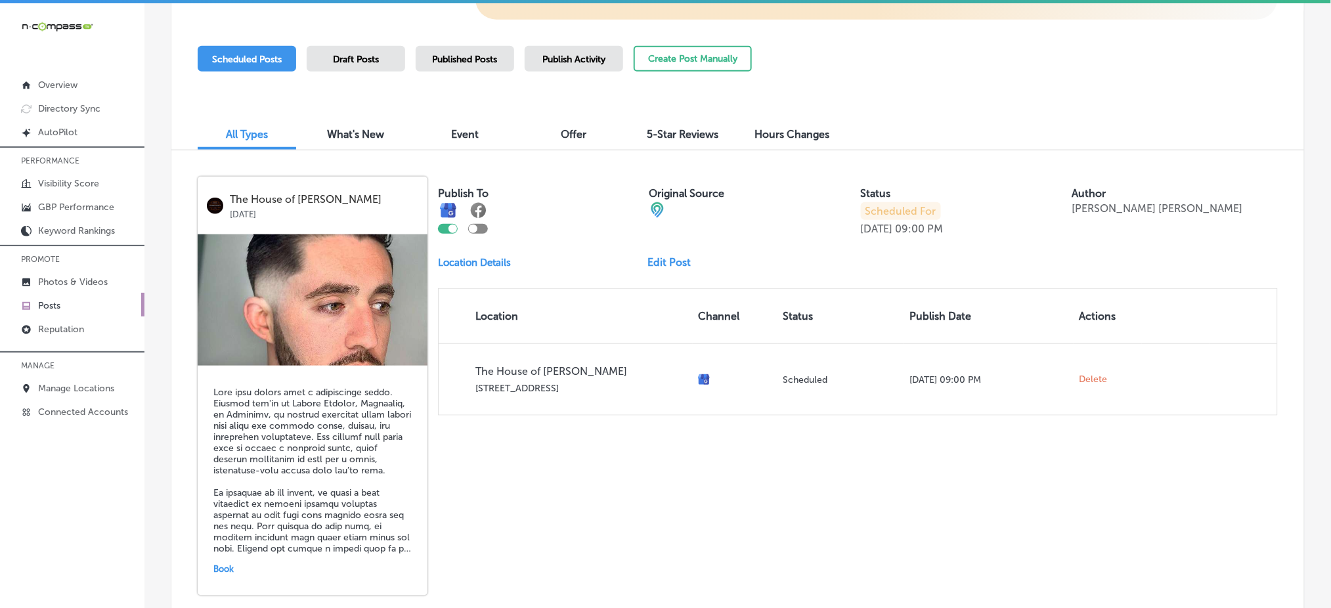
scroll to position [175, 0]
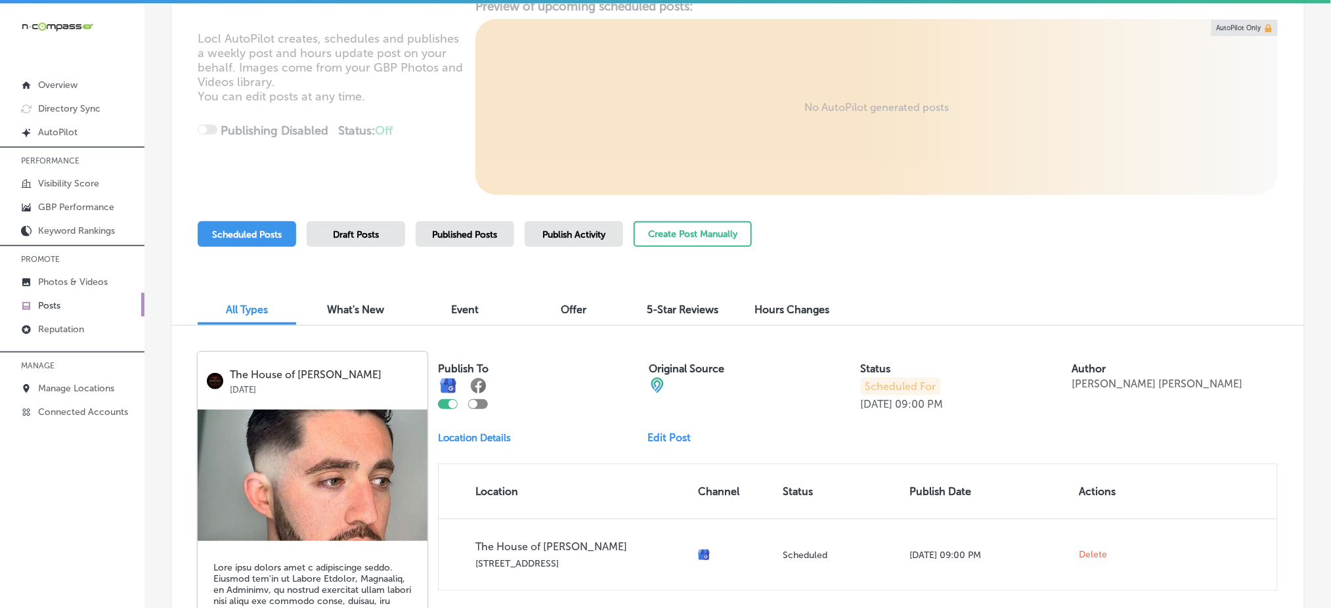
click at [490, 232] on span "Published Posts" at bounding box center [465, 234] width 65 height 11
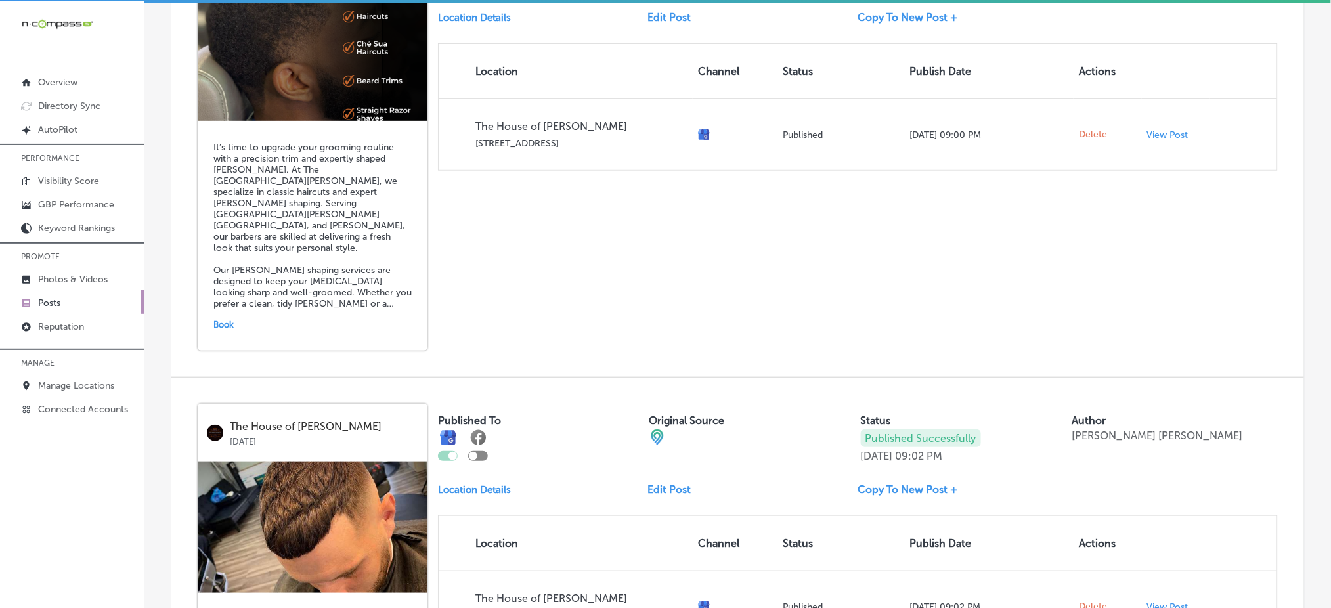
scroll to position [2013, 0]
